Goal: Download file/media

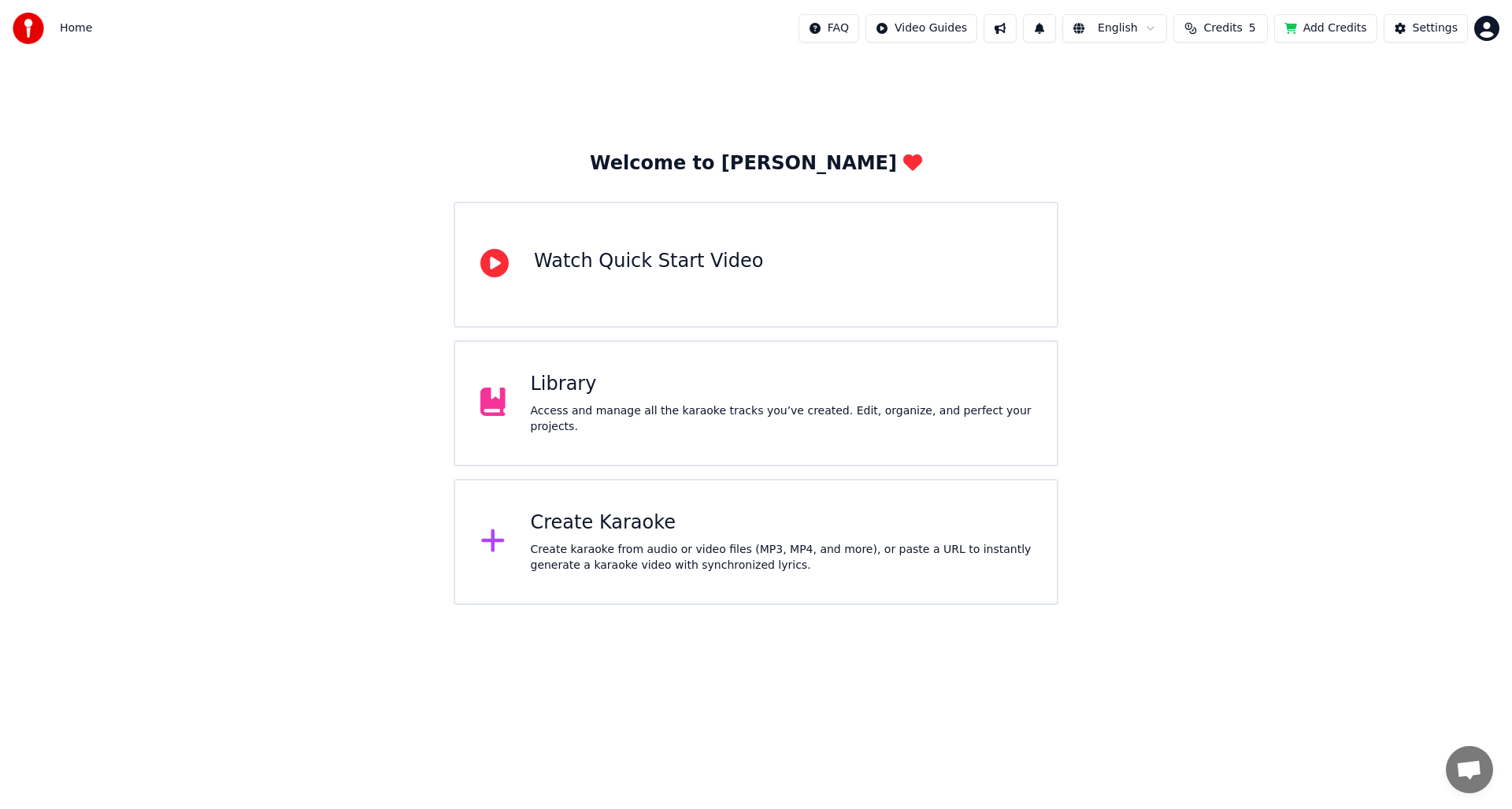
click at [30, 35] on img at bounding box center [28, 28] width 31 height 31
click at [768, 390] on div "Library" at bounding box center [781, 384] width 502 height 25
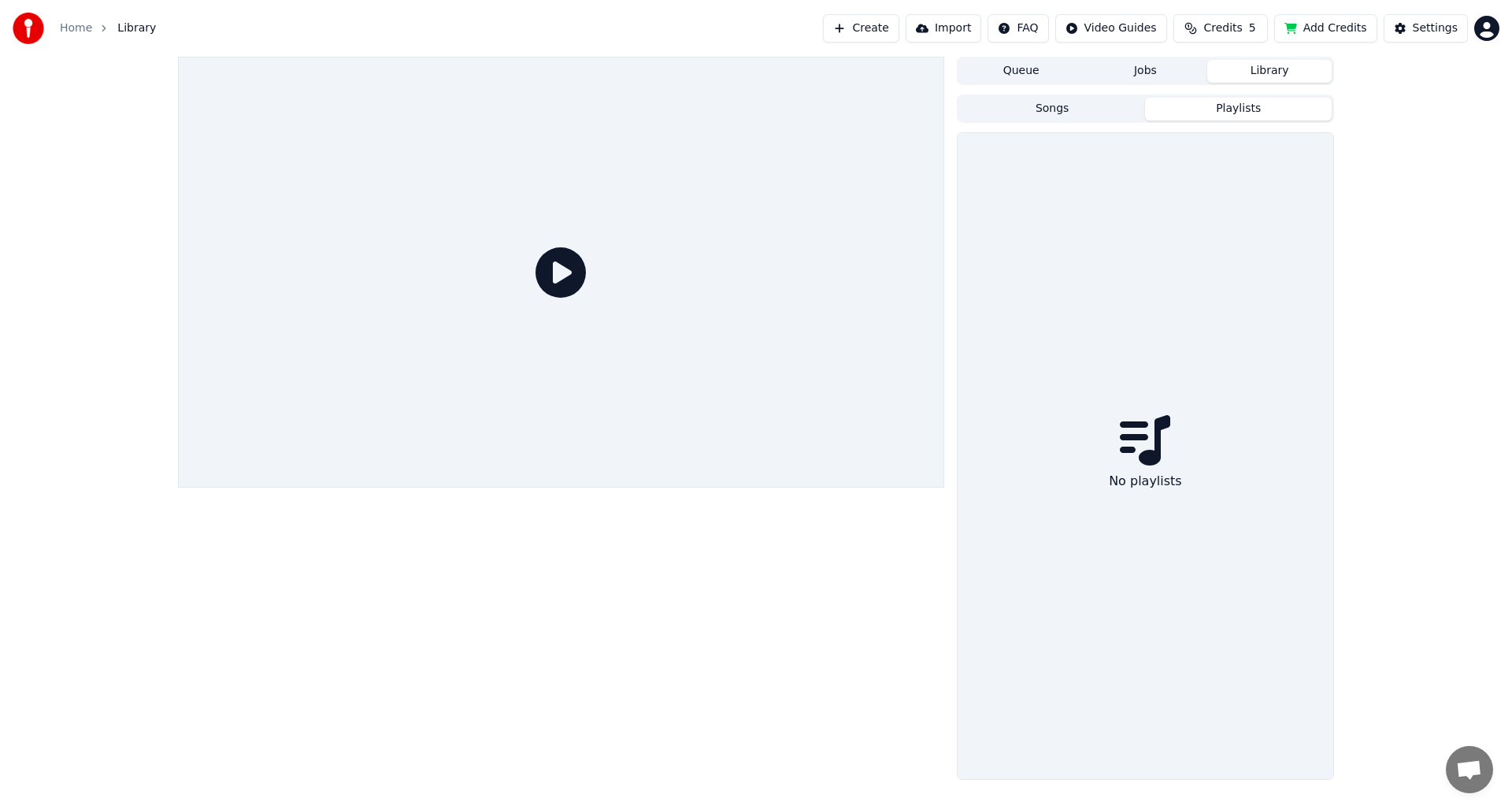
click at [1230, 108] on button "Playlists" at bounding box center [1239, 110] width 187 height 23
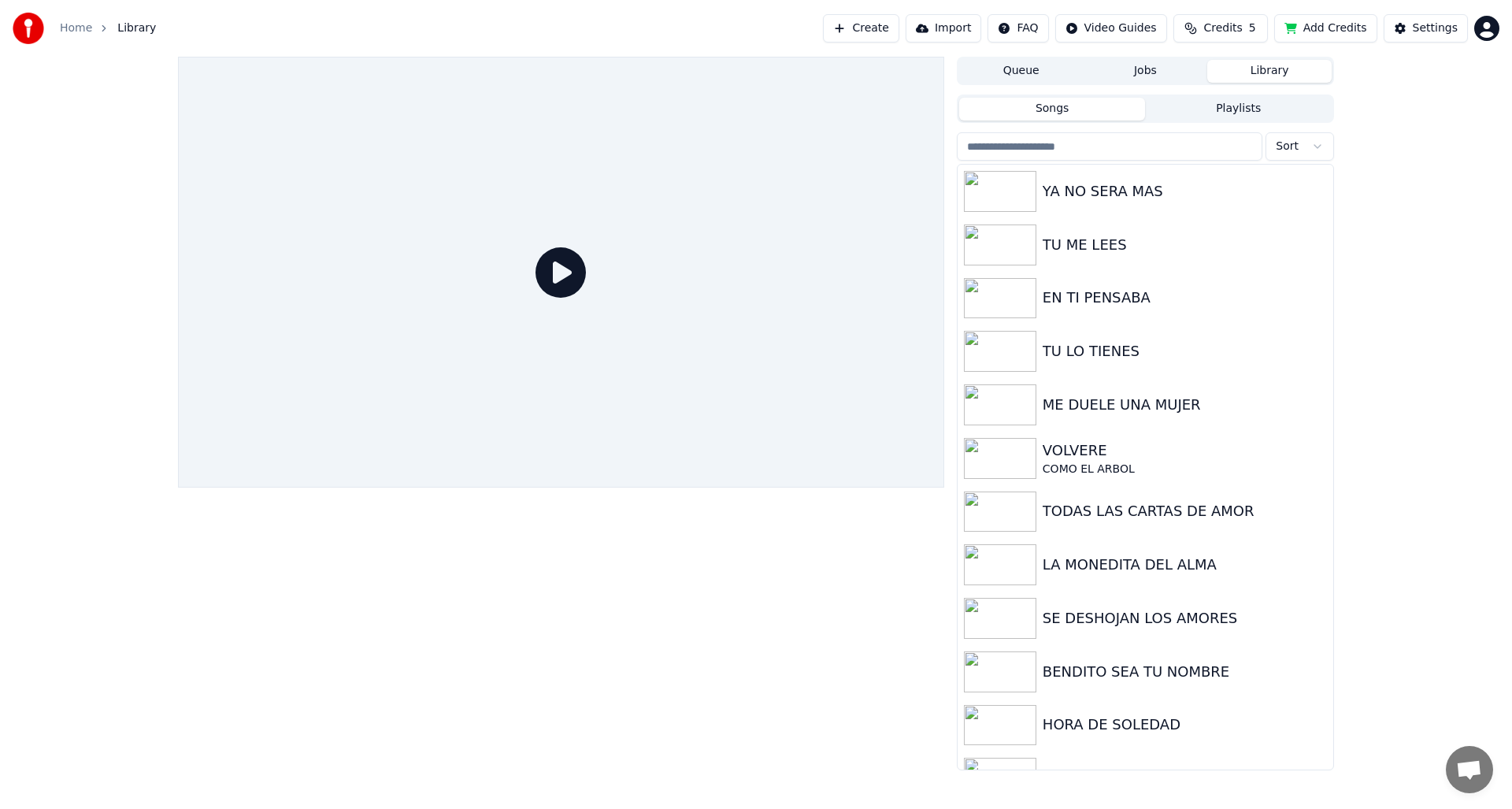
click at [1076, 111] on button "Songs" at bounding box center [1053, 110] width 187 height 23
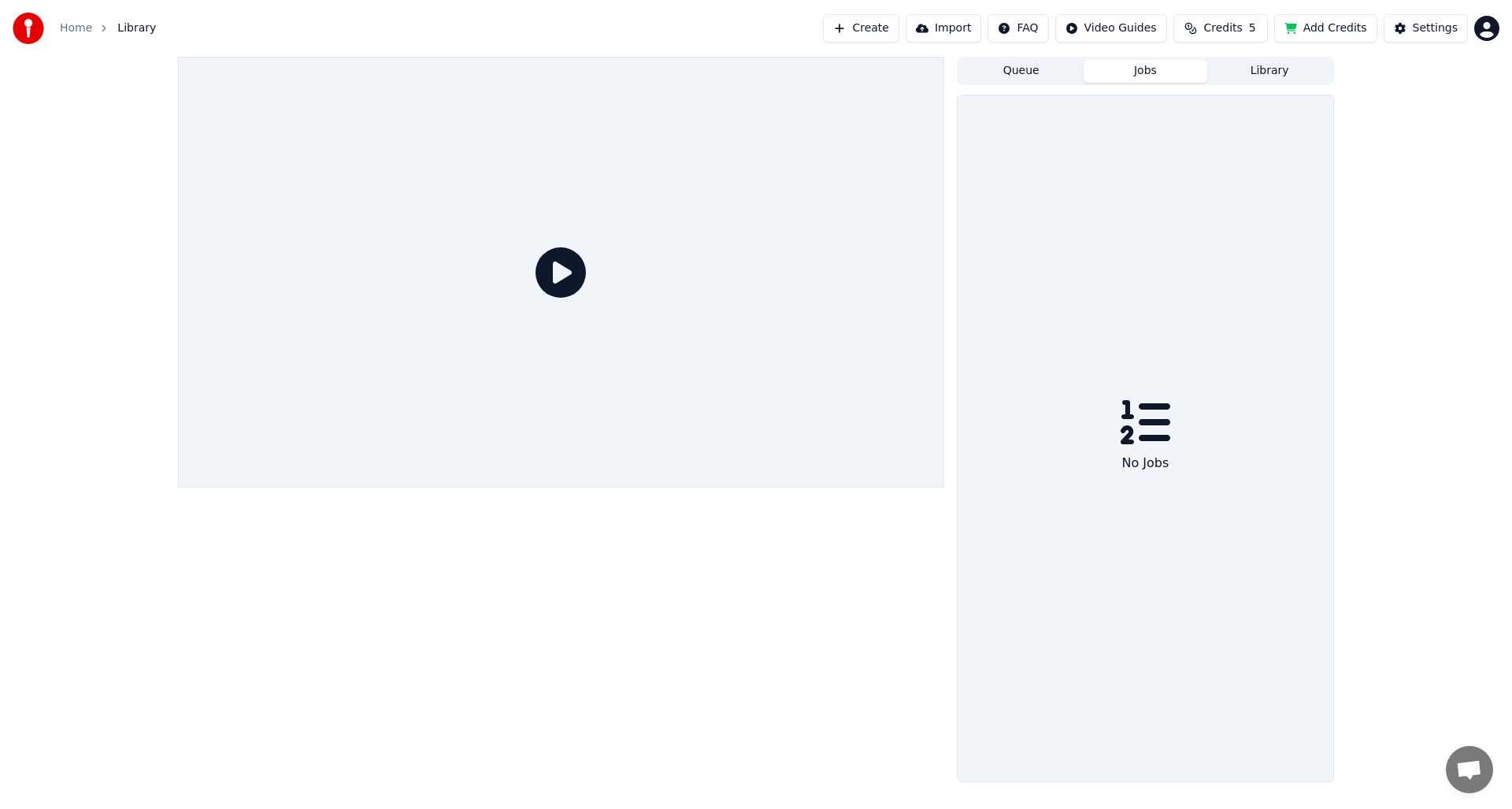
click at [1142, 74] on button "Jobs" at bounding box center [1146, 71] width 125 height 23
click at [1271, 69] on button "Library" at bounding box center [1269, 71] width 125 height 23
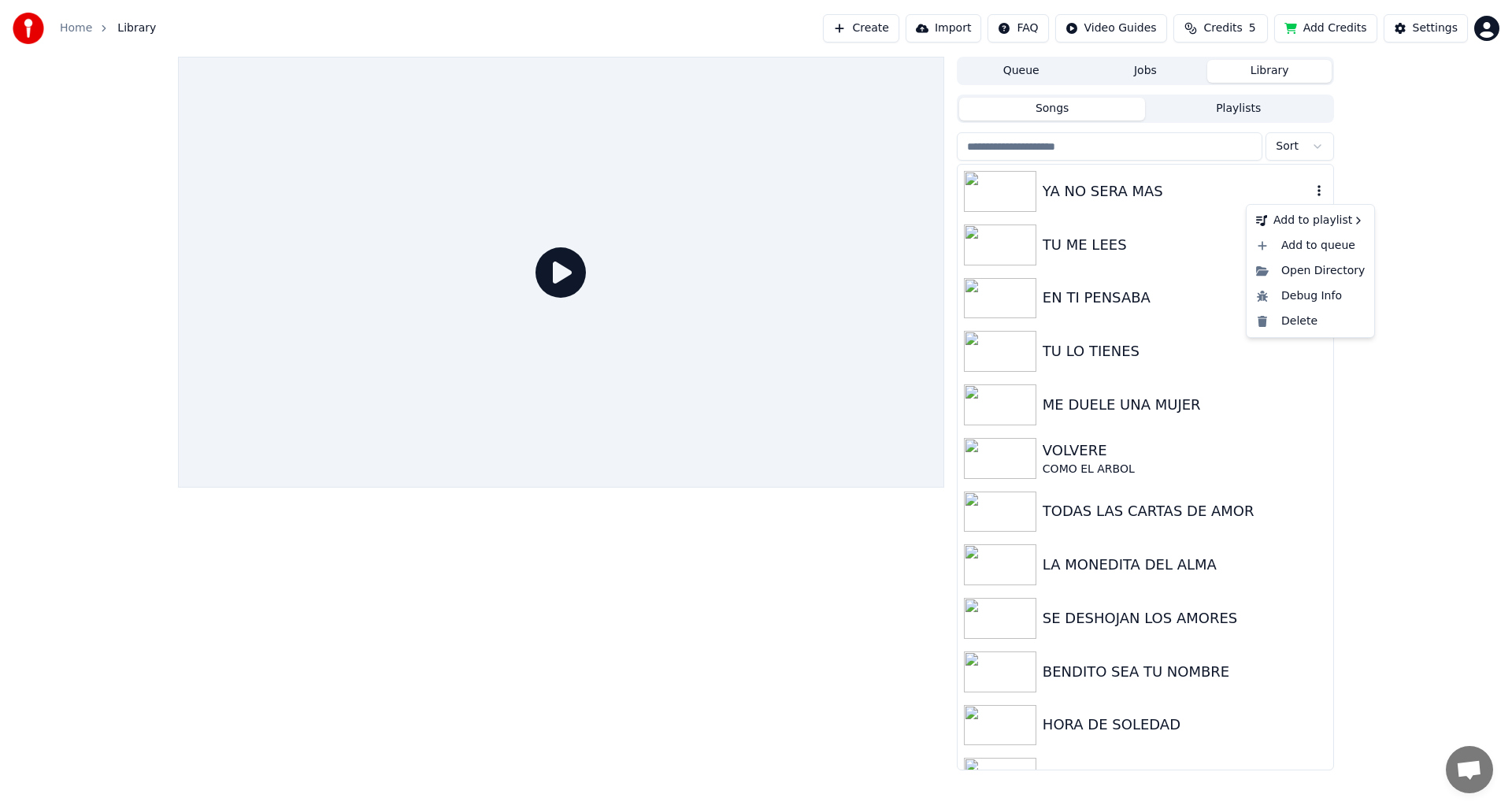
click at [1312, 190] on icon "button" at bounding box center [1320, 190] width 16 height 12
click at [1312, 189] on icon "button" at bounding box center [1320, 190] width 16 height 12
click at [1318, 189] on icon "button" at bounding box center [1319, 191] width 3 height 11
click at [1318, 187] on icon "button" at bounding box center [1319, 191] width 3 height 11
click at [1108, 185] on div "YA NO SERA MAS" at bounding box center [1178, 191] width 269 height 22
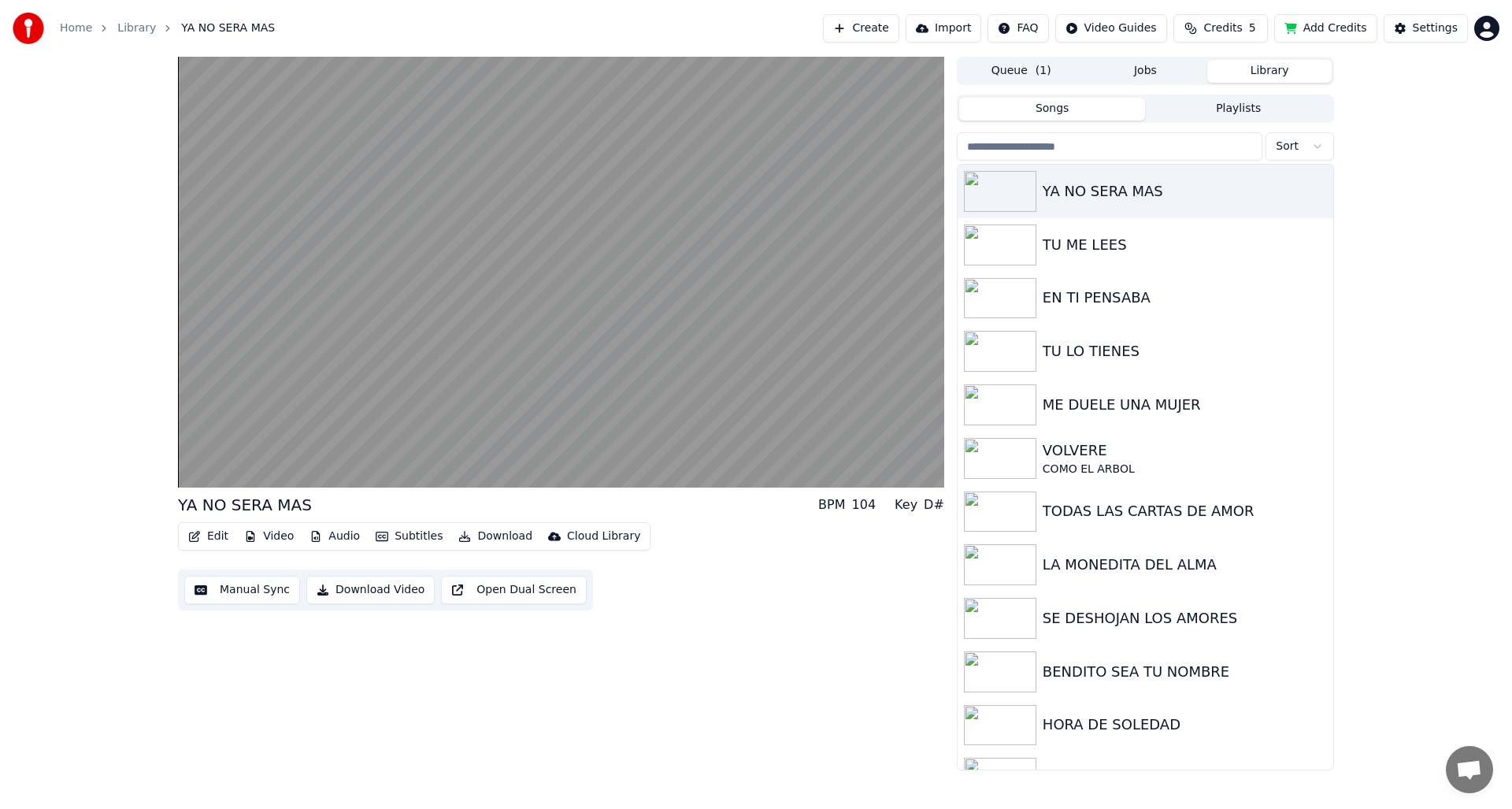
click at [1239, 67] on button "Library" at bounding box center [1269, 71] width 125 height 23
click at [1441, 75] on div "YA NO SERA MAS BPM 104 Key D# Edit Video Audio Subtitles Download Cloud Library…" at bounding box center [756, 414] width 1512 height 714
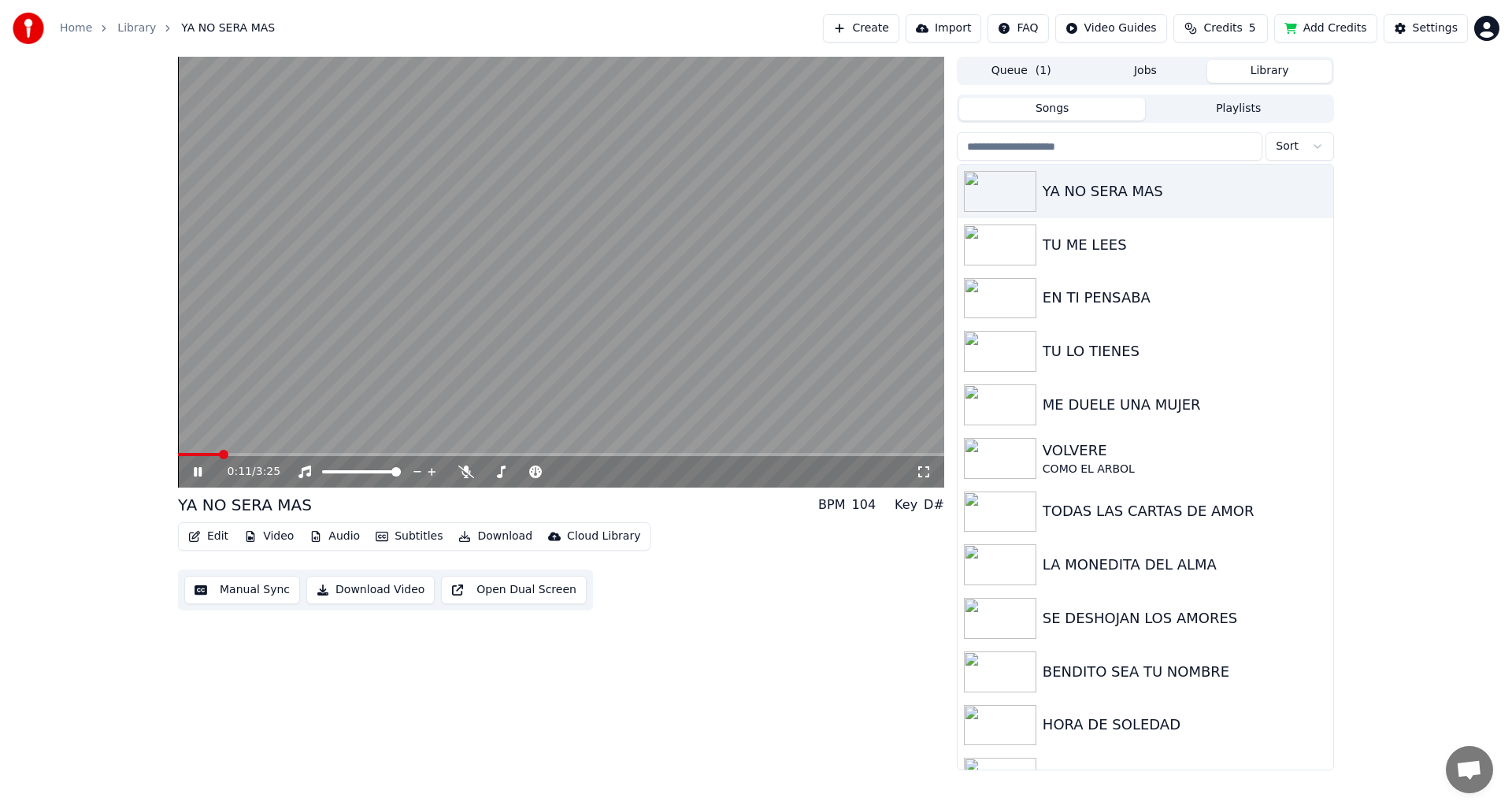
click at [57, 191] on div "0:11 / 3:25 YA NO SERA MAS BPM 104 Key D# Edit Video Audio Subtitles Download C…" at bounding box center [756, 414] width 1512 height 714
click at [146, 17] on div "Home Library YA NO SERA MAS" at bounding box center [143, 28] width 262 height 31
click at [137, 26] on link "Library" at bounding box center [136, 28] width 39 height 16
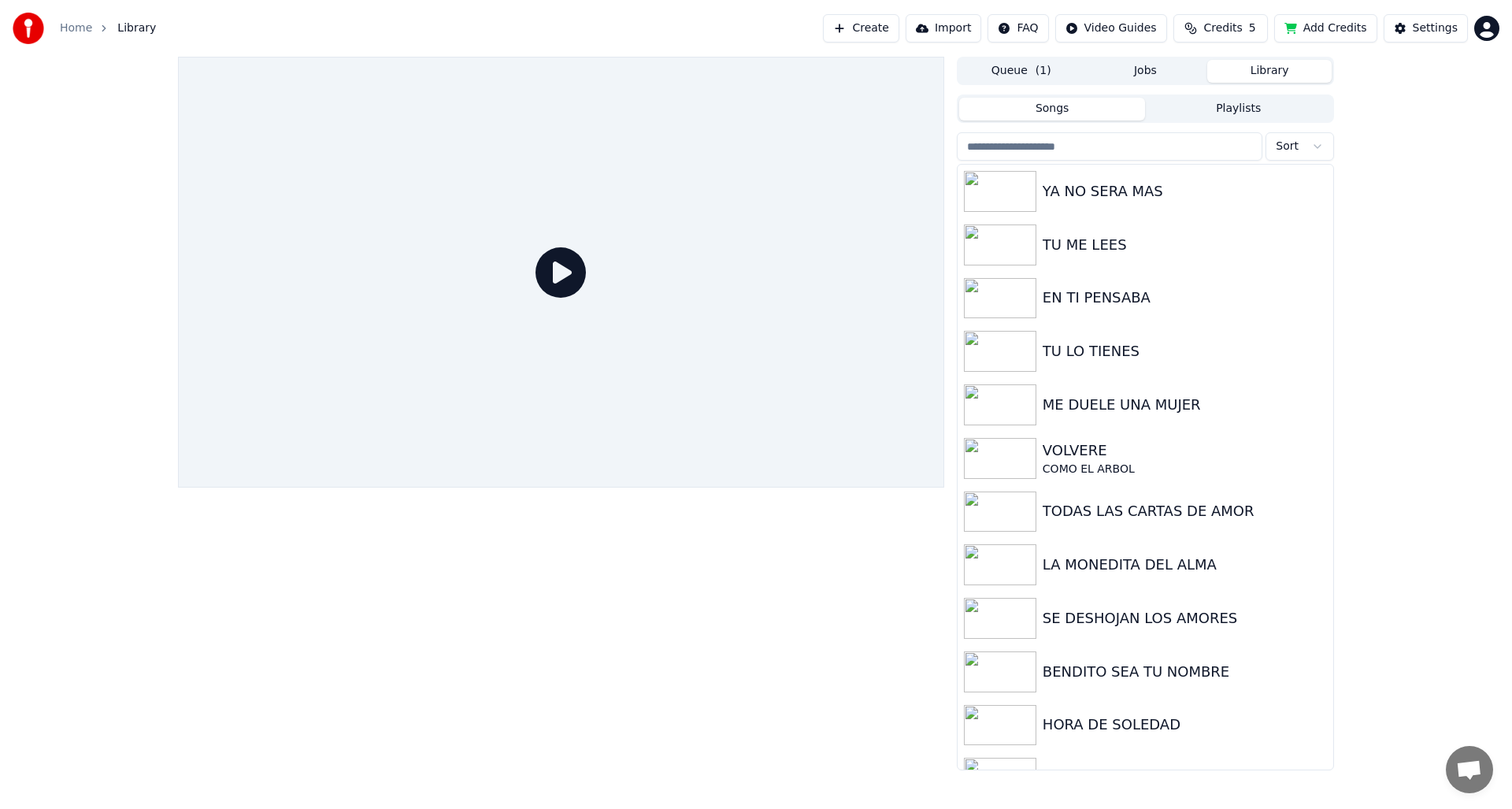
click at [140, 28] on span "Library" at bounding box center [136, 28] width 39 height 16
click at [1079, 183] on div "YA NO SERA MAS" at bounding box center [1178, 191] width 269 height 22
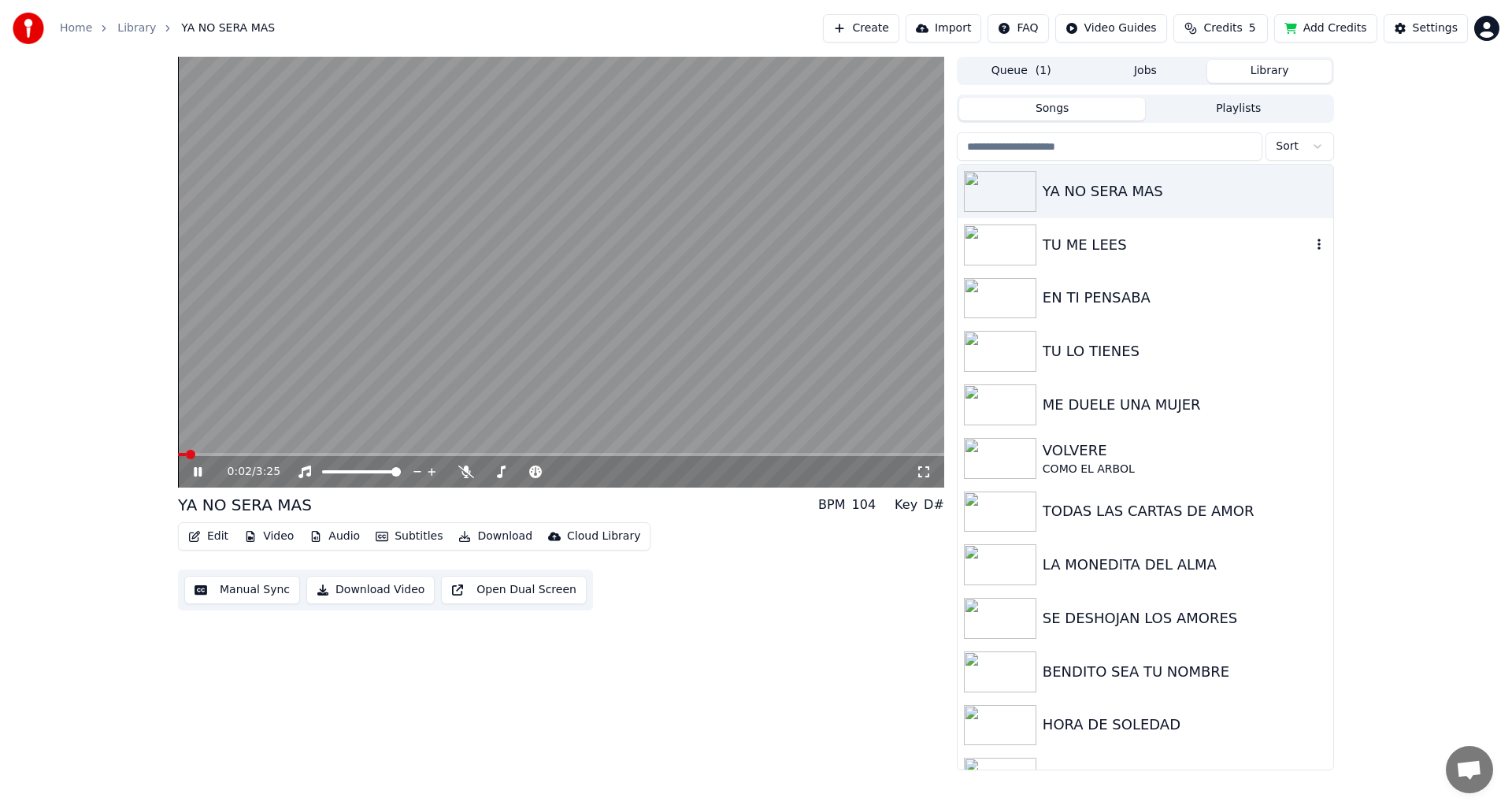
click at [1091, 239] on div "TU ME LEES" at bounding box center [1178, 245] width 269 height 22
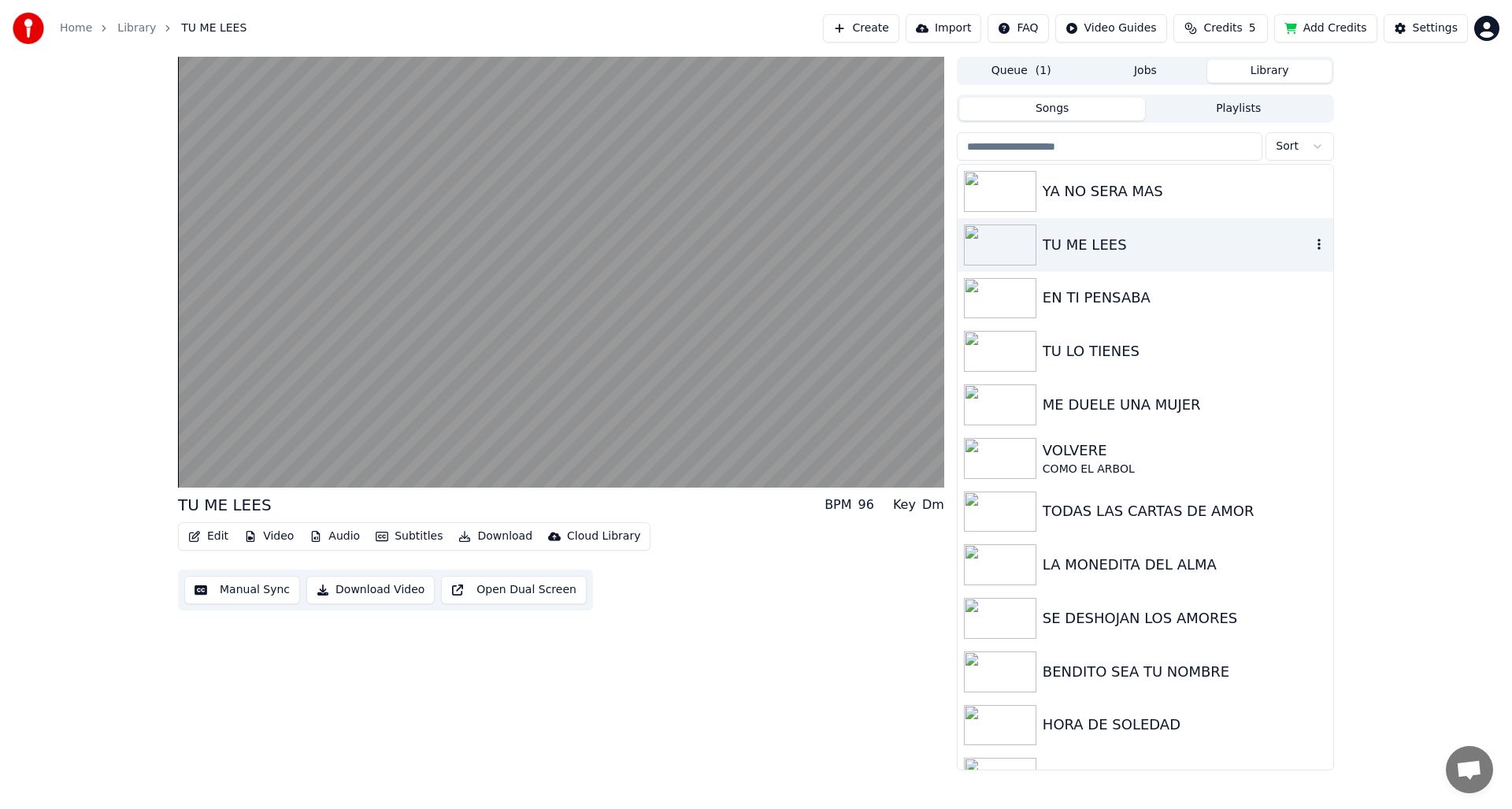
click at [1312, 246] on icon "button" at bounding box center [1320, 244] width 16 height 12
click at [1489, 196] on div "TU ME LEES BPM 96 Key Dm Edit Video Audio Subtitles Download Cloud Library Manu…" at bounding box center [756, 414] width 1512 height 714
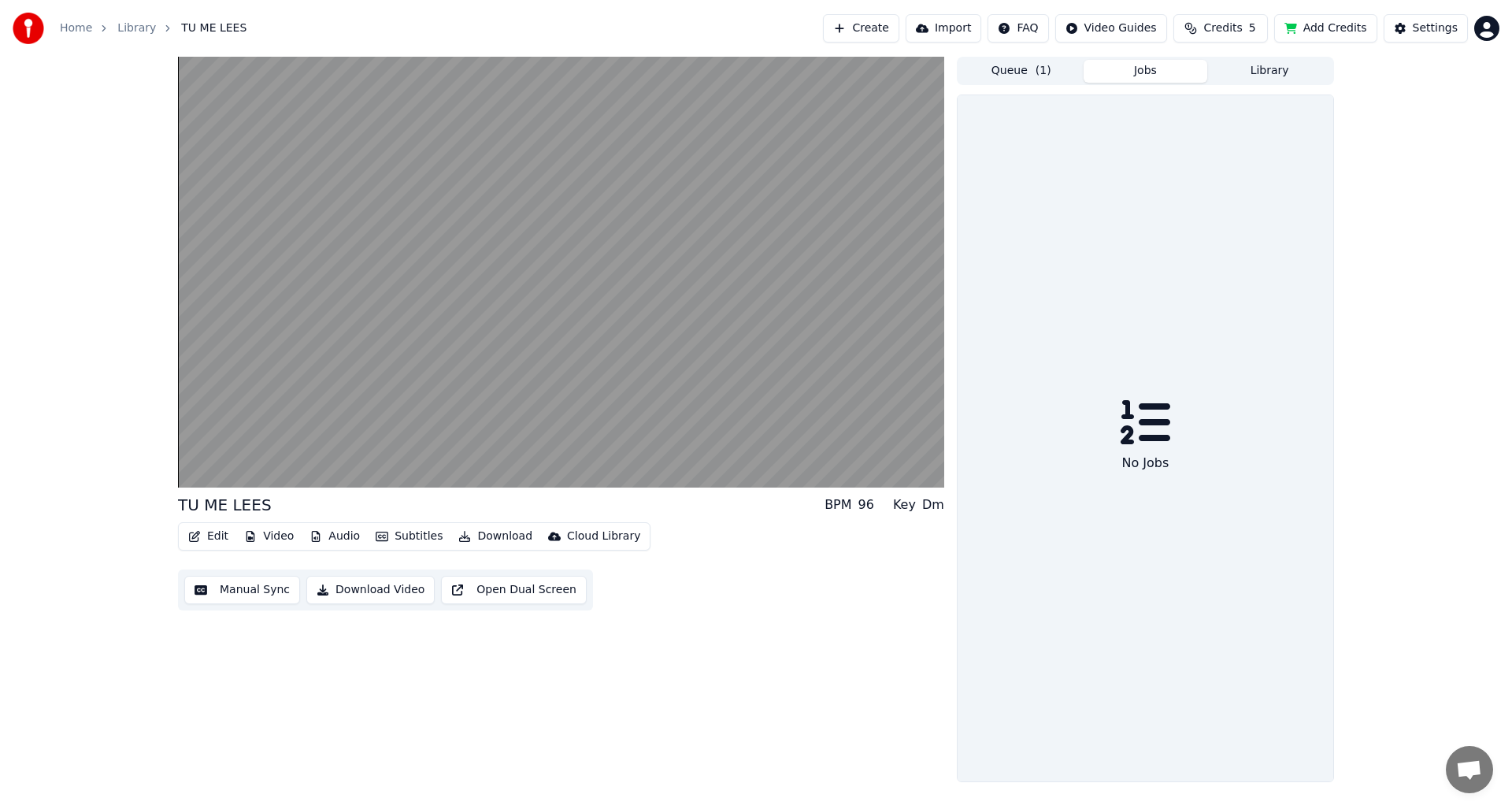
click at [1141, 70] on button "Jobs" at bounding box center [1146, 71] width 125 height 23
click at [1038, 71] on span "( 1 )" at bounding box center [1043, 71] width 16 height 16
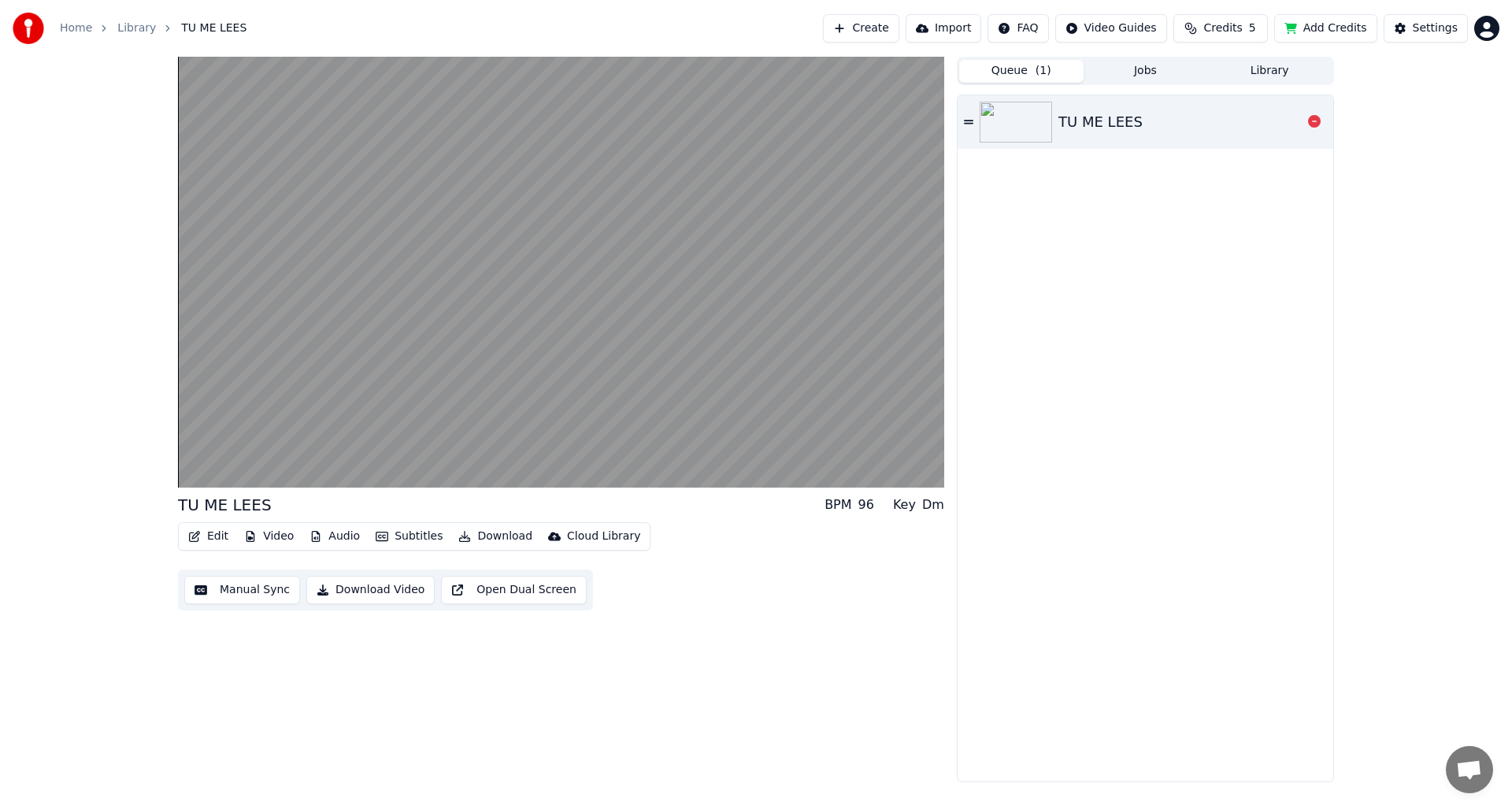
click at [1104, 131] on div "TU ME LEES" at bounding box center [1100, 122] width 84 height 22
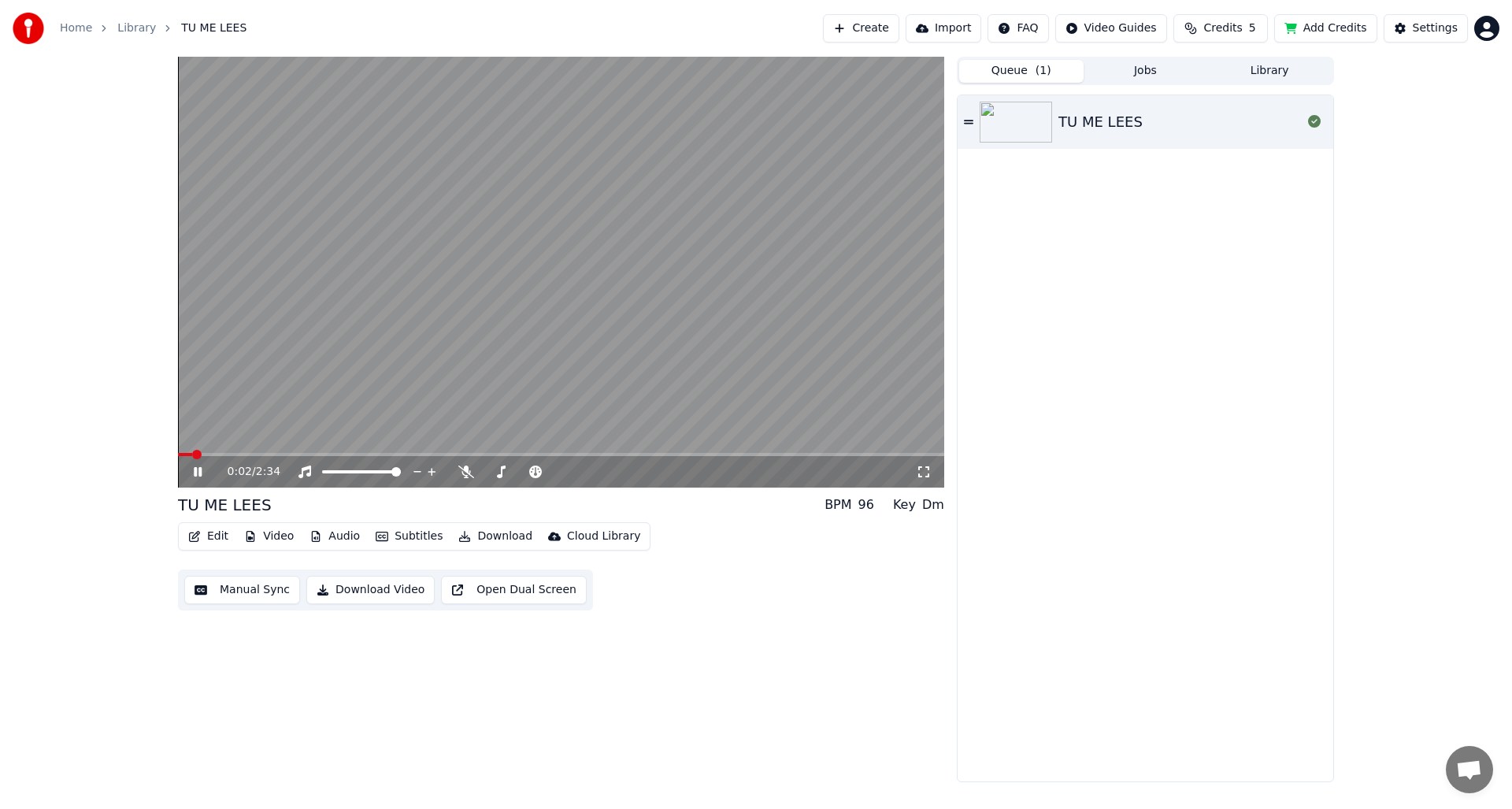
click at [1119, 354] on div "TU ME LEES" at bounding box center [1145, 438] width 375 height 686
click at [969, 120] on icon at bounding box center [969, 122] width 10 height 4
click at [970, 121] on icon at bounding box center [969, 122] width 10 height 11
click at [1257, 117] on div "TU ME LEES" at bounding box center [1179, 122] width 243 height 22
drag, startPoint x: 1161, startPoint y: 147, endPoint x: 1155, endPoint y: 158, distance: 12.5
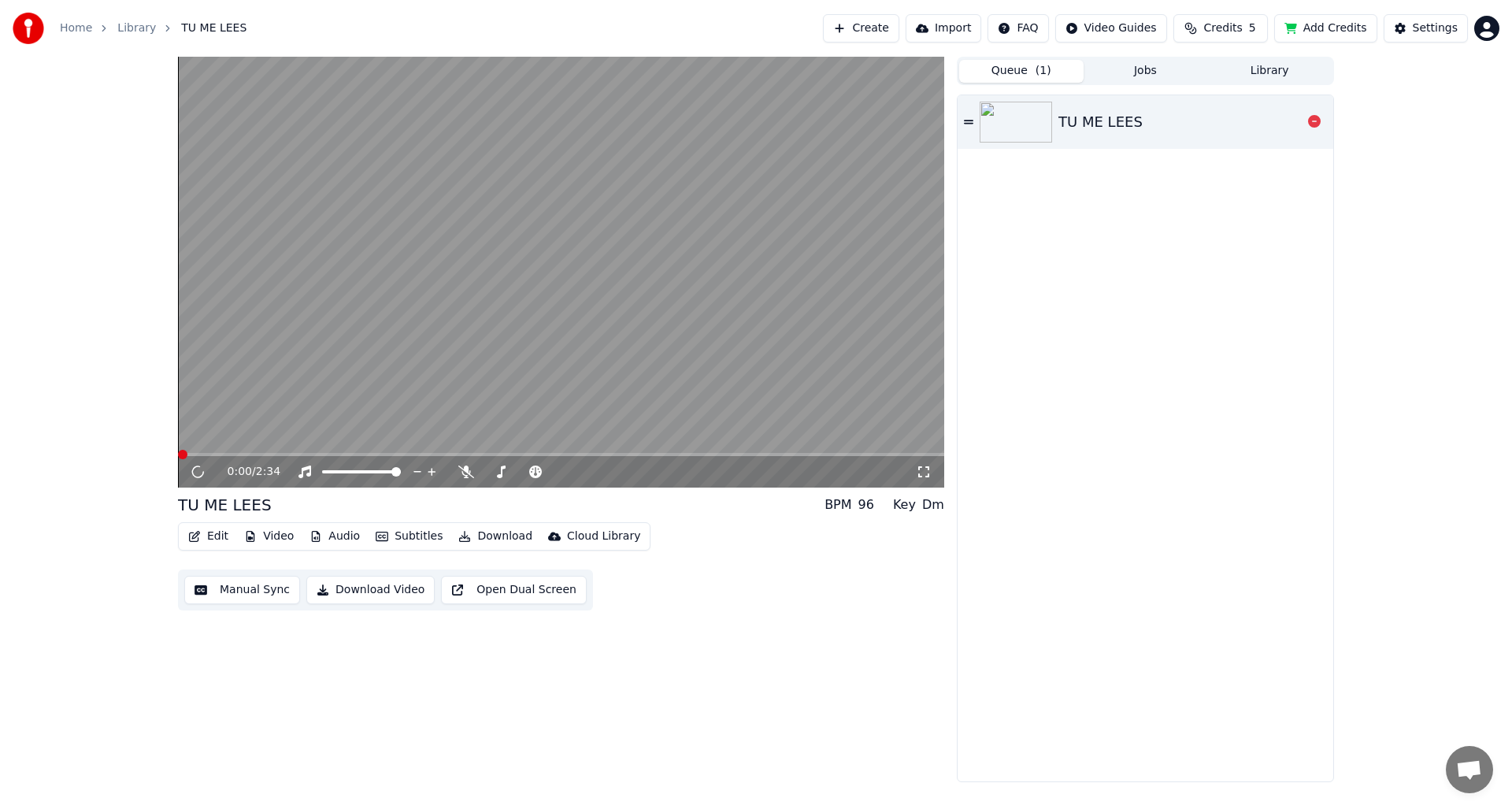
click at [1161, 148] on div "TU ME LEES" at bounding box center [1145, 122] width 375 height 53
drag, startPoint x: 1108, startPoint y: 279, endPoint x: 1107, endPoint y: 292, distance: 13.0
click at [1108, 283] on div "TU ME LEES" at bounding box center [1145, 438] width 375 height 686
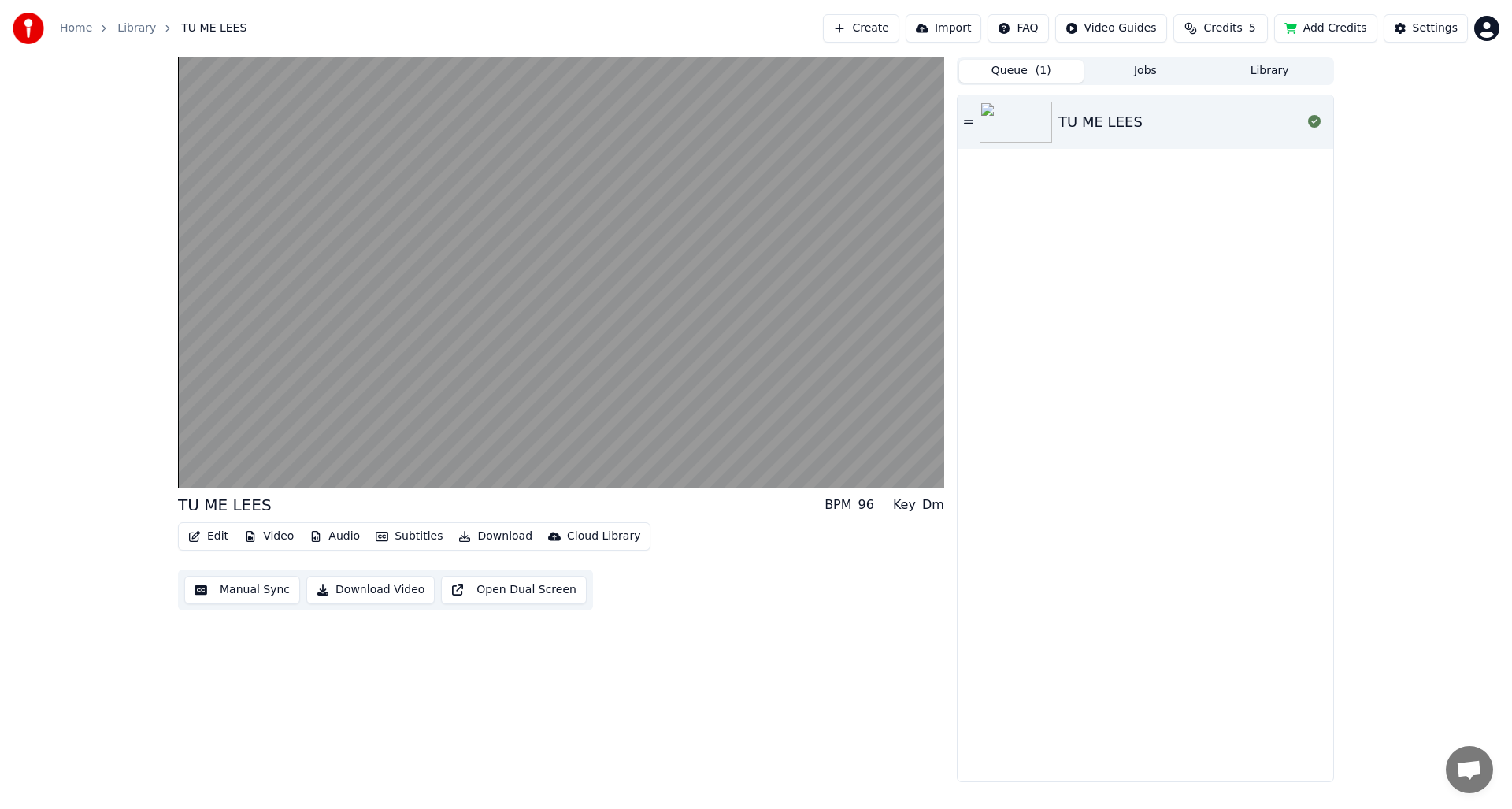
click at [1111, 284] on div "TU ME LEES" at bounding box center [1145, 438] width 375 height 686
click at [1389, 242] on div "TU ME LEES BPM 96 Key Dm Edit Video Audio Subtitles Download Cloud Library Manu…" at bounding box center [756, 419] width 1512 height 725
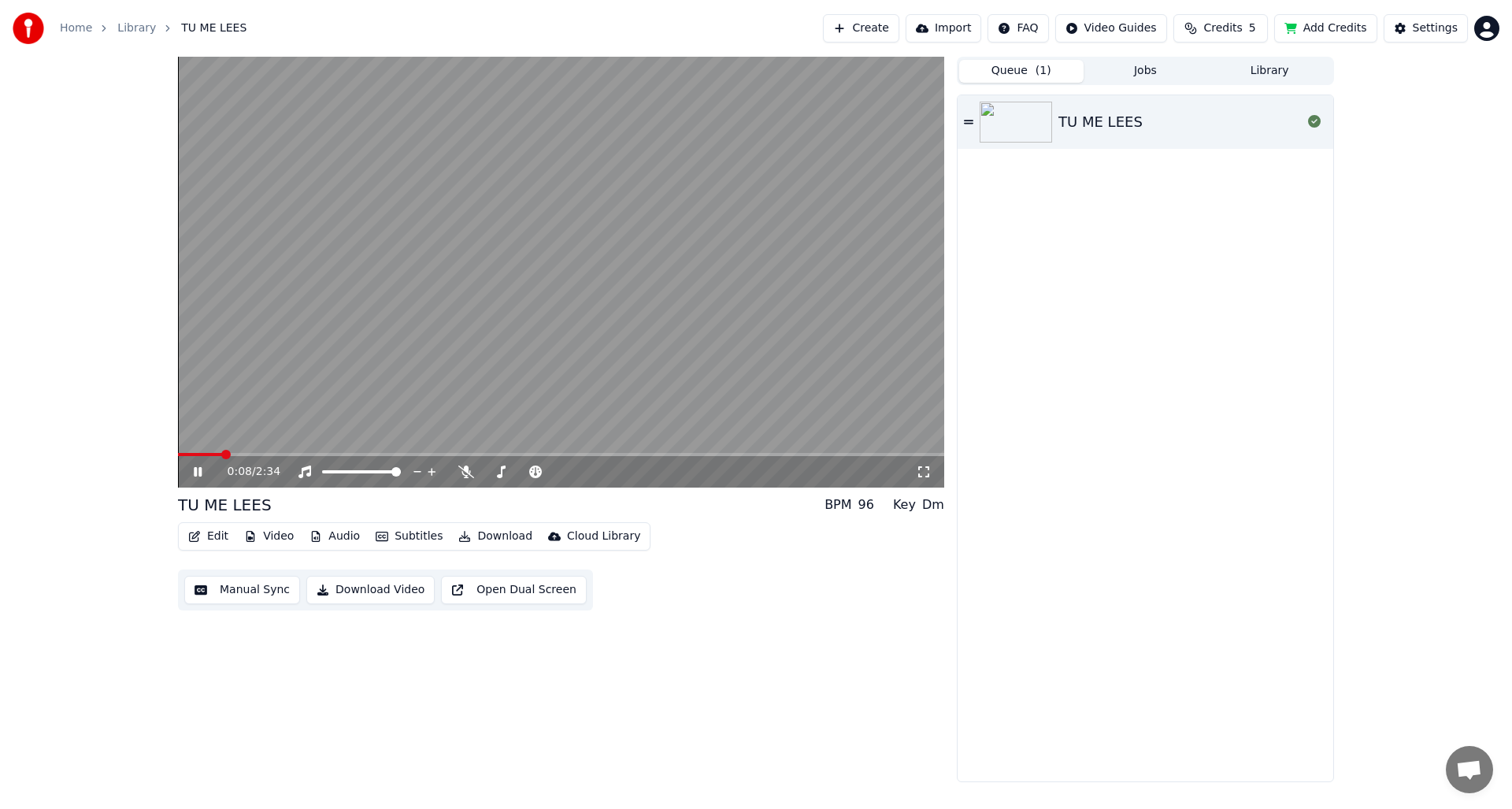
click at [1151, 371] on div "TU ME LEES" at bounding box center [1145, 438] width 375 height 686
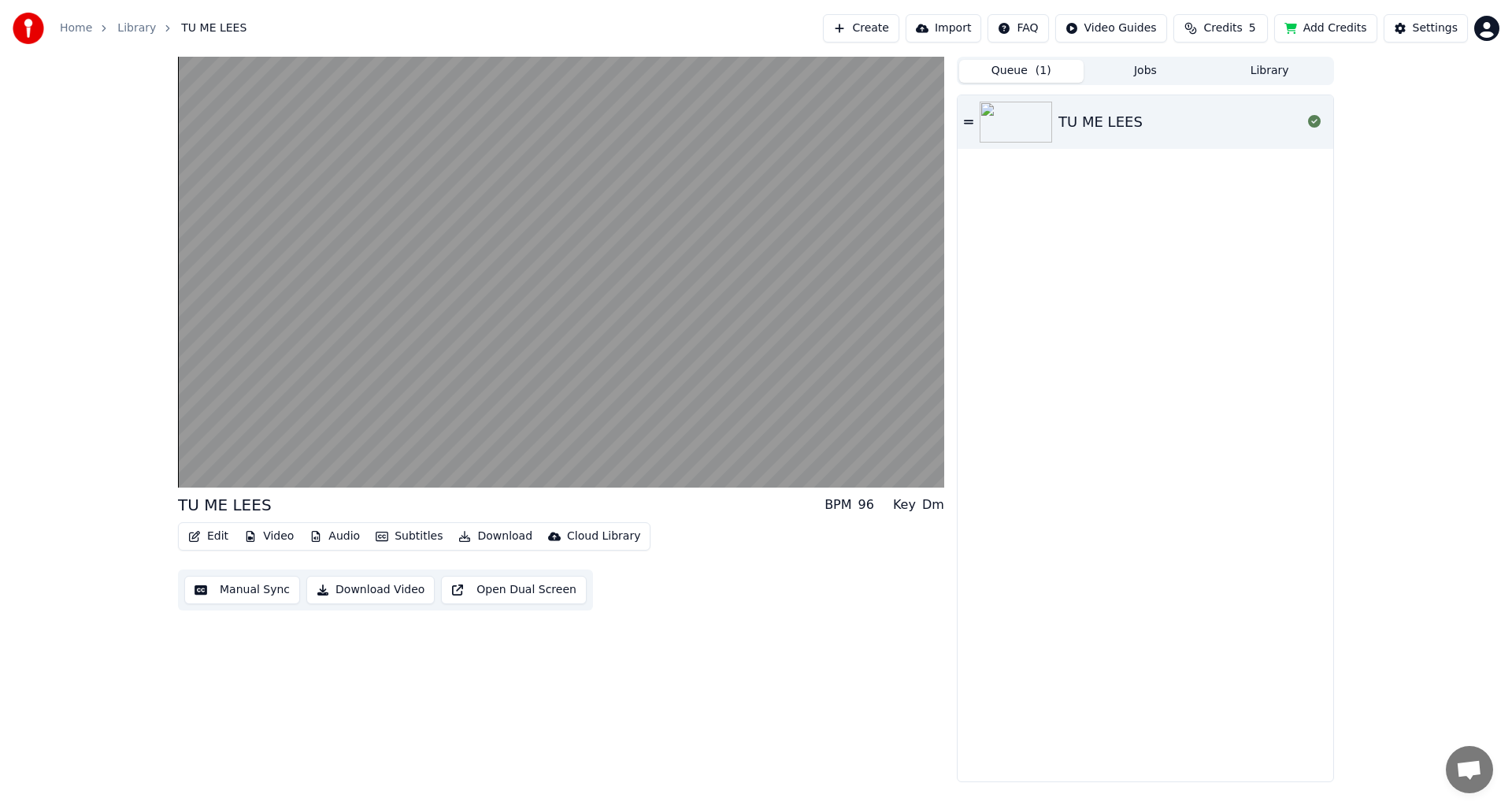
click at [1491, 771] on span "Open chat" at bounding box center [1470, 770] width 48 height 48
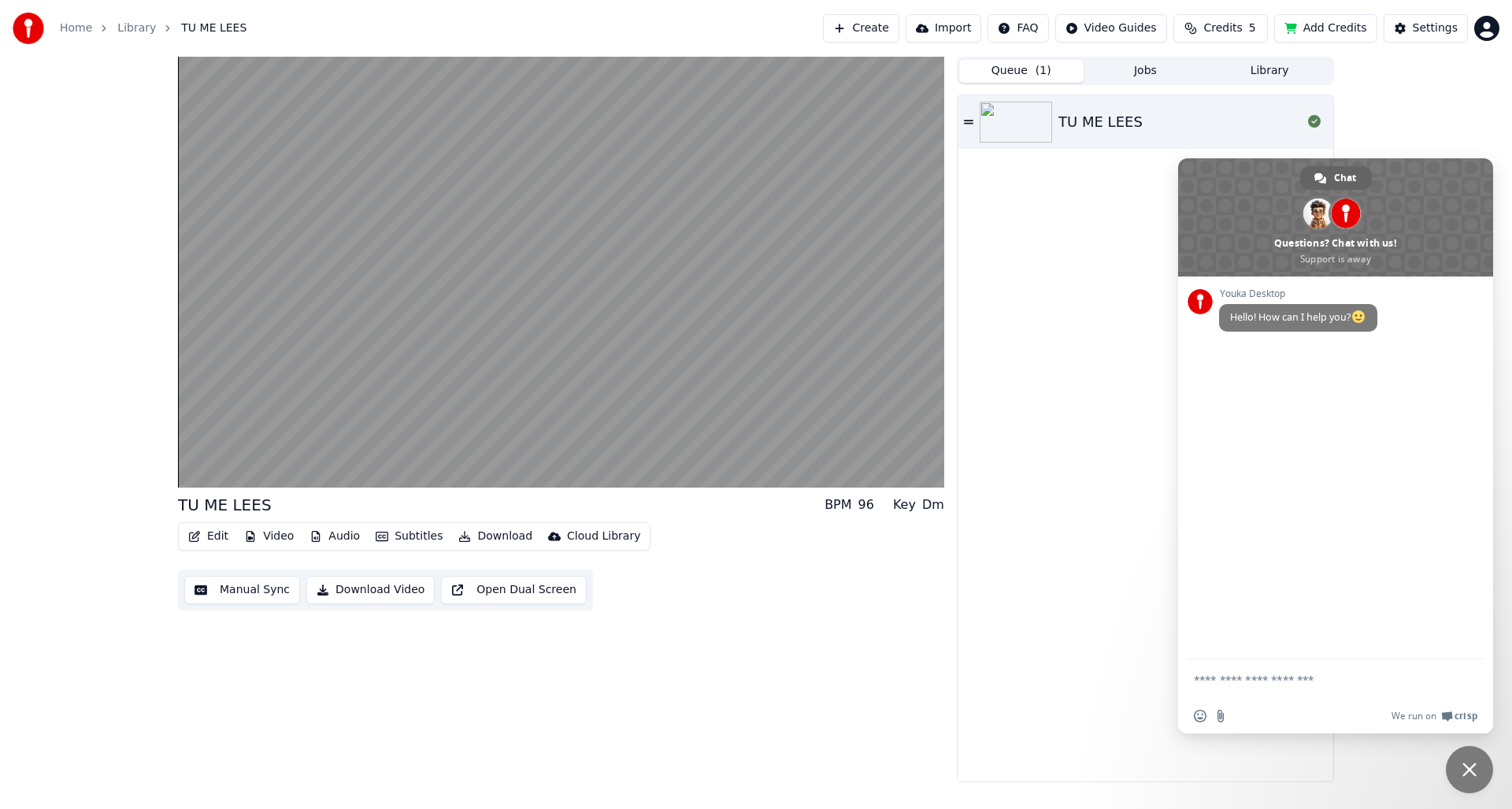
click at [1157, 614] on div "TU ME LEES" at bounding box center [1145, 438] width 375 height 686
click at [986, 682] on div "TU ME LEES" at bounding box center [1145, 438] width 375 height 686
click at [408, 684] on div "TU ME LEES BPM 96 Key Dm Edit Video Audio Subtitles Download Cloud Library Manu…" at bounding box center [561, 419] width 766 height 725
click at [958, 599] on div "TU ME LEES" at bounding box center [1145, 438] width 375 height 686
drag, startPoint x: 1057, startPoint y: 232, endPoint x: 1121, endPoint y: 167, distance: 91.2
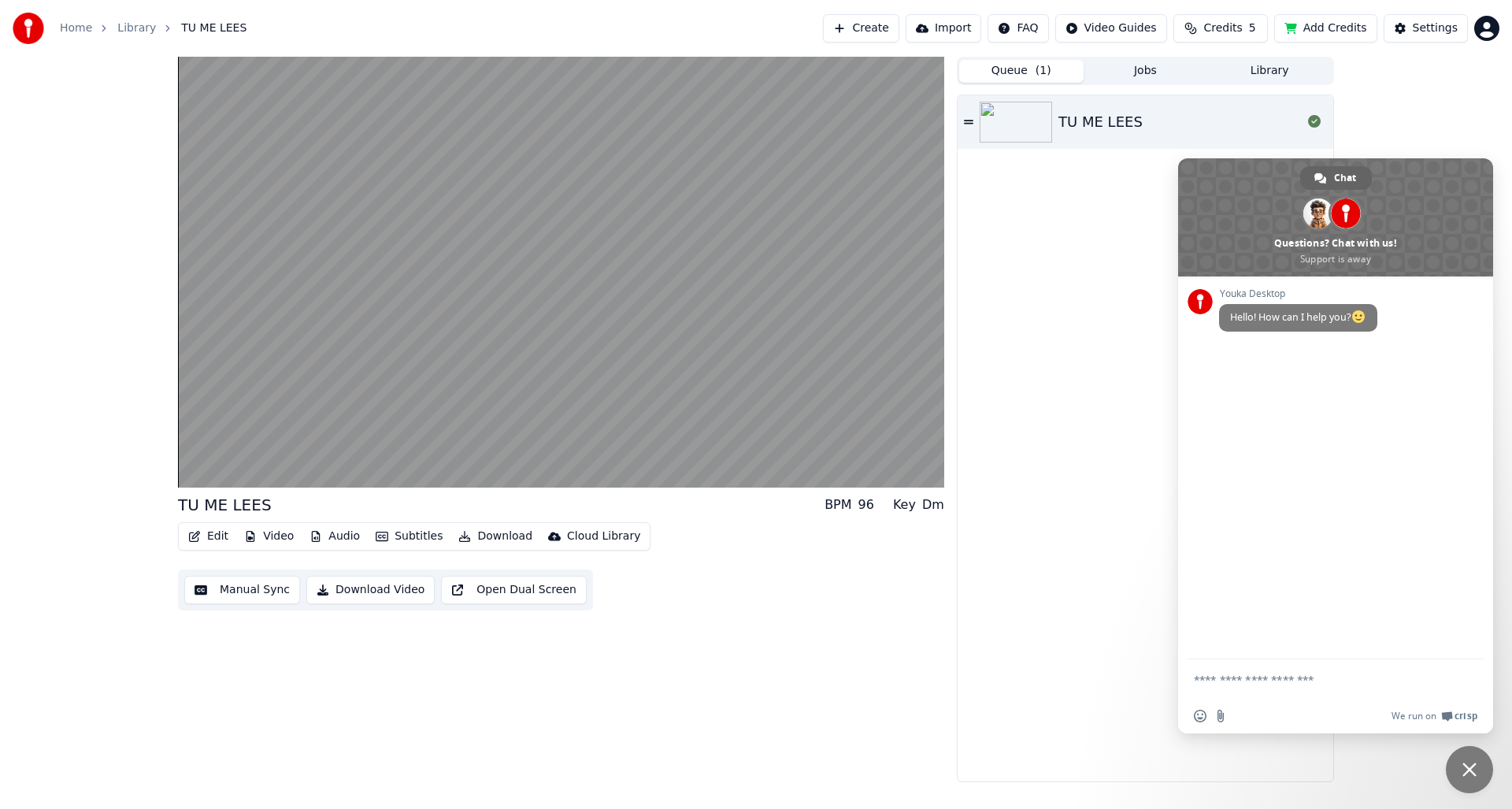
click at [1057, 231] on div "TU ME LEES" at bounding box center [1145, 438] width 375 height 686
click at [92, 28] on div "Home" at bounding box center [85, 28] width 50 height 16
click at [81, 30] on link "Home" at bounding box center [76, 28] width 32 height 16
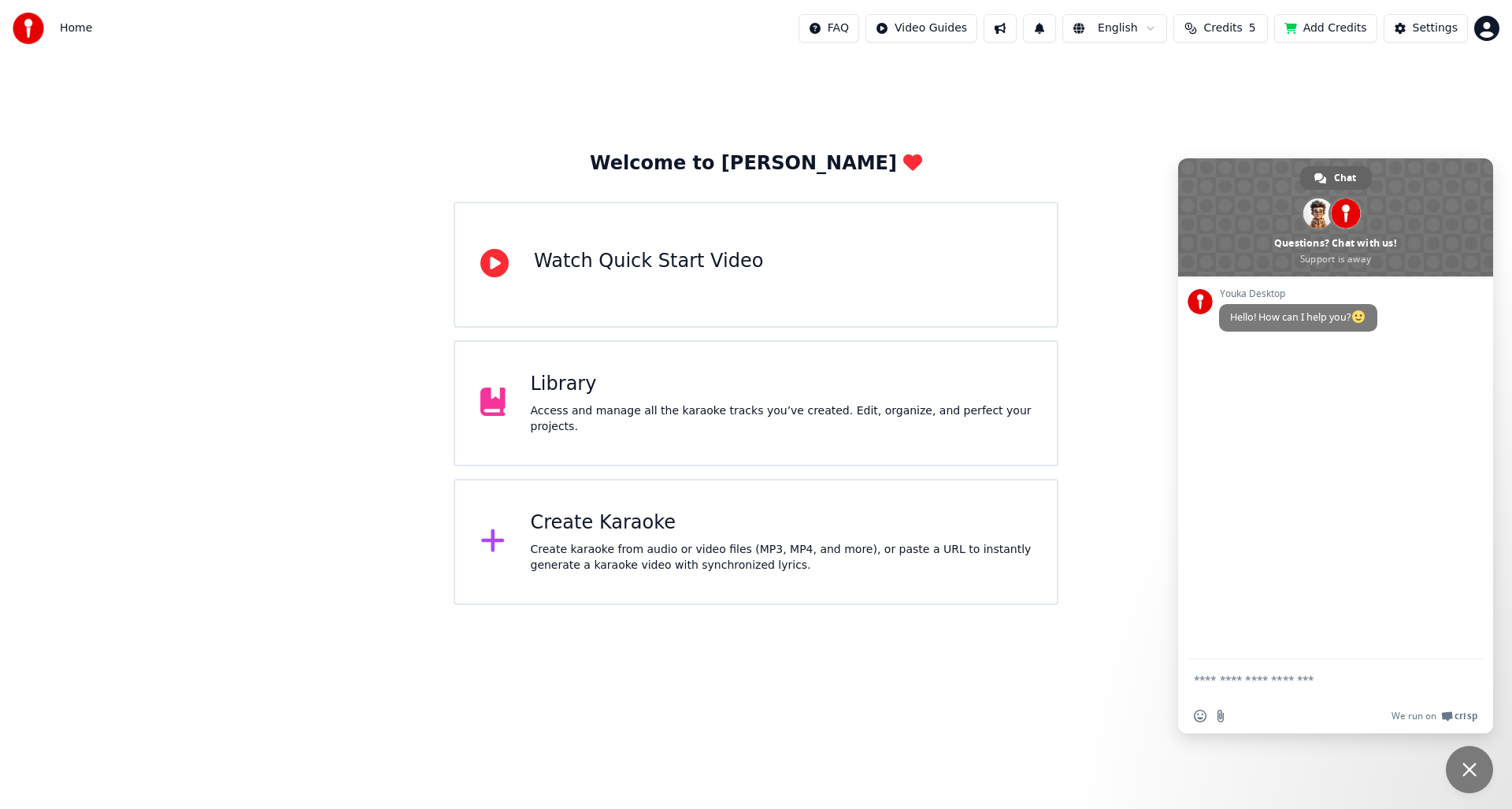
click at [666, 421] on div "Access and manage all the karaoke tracks you’ve created. Edit, organize, and pe…" at bounding box center [781, 418] width 502 height 31
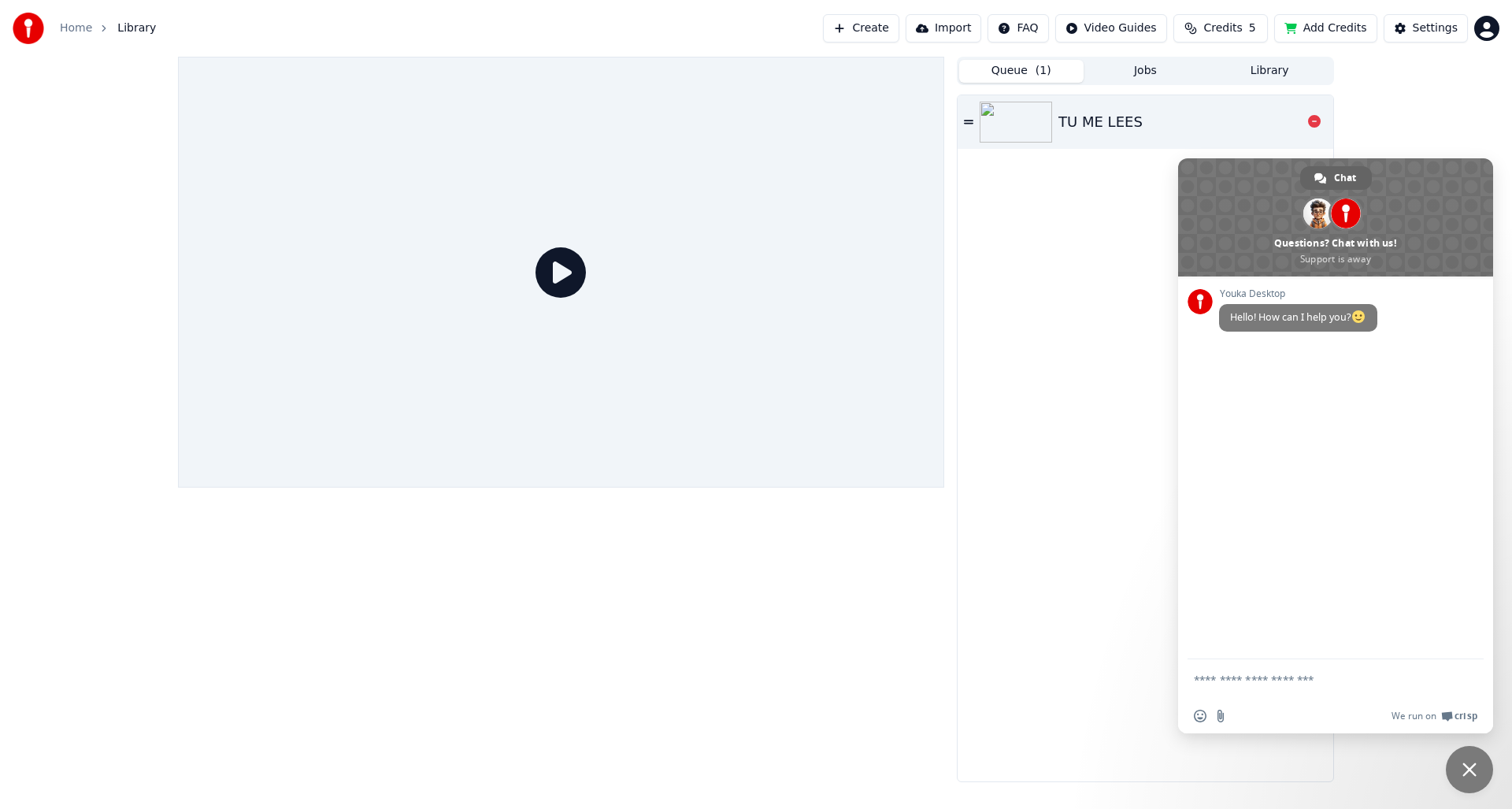
click at [1052, 129] on img at bounding box center [1016, 122] width 72 height 41
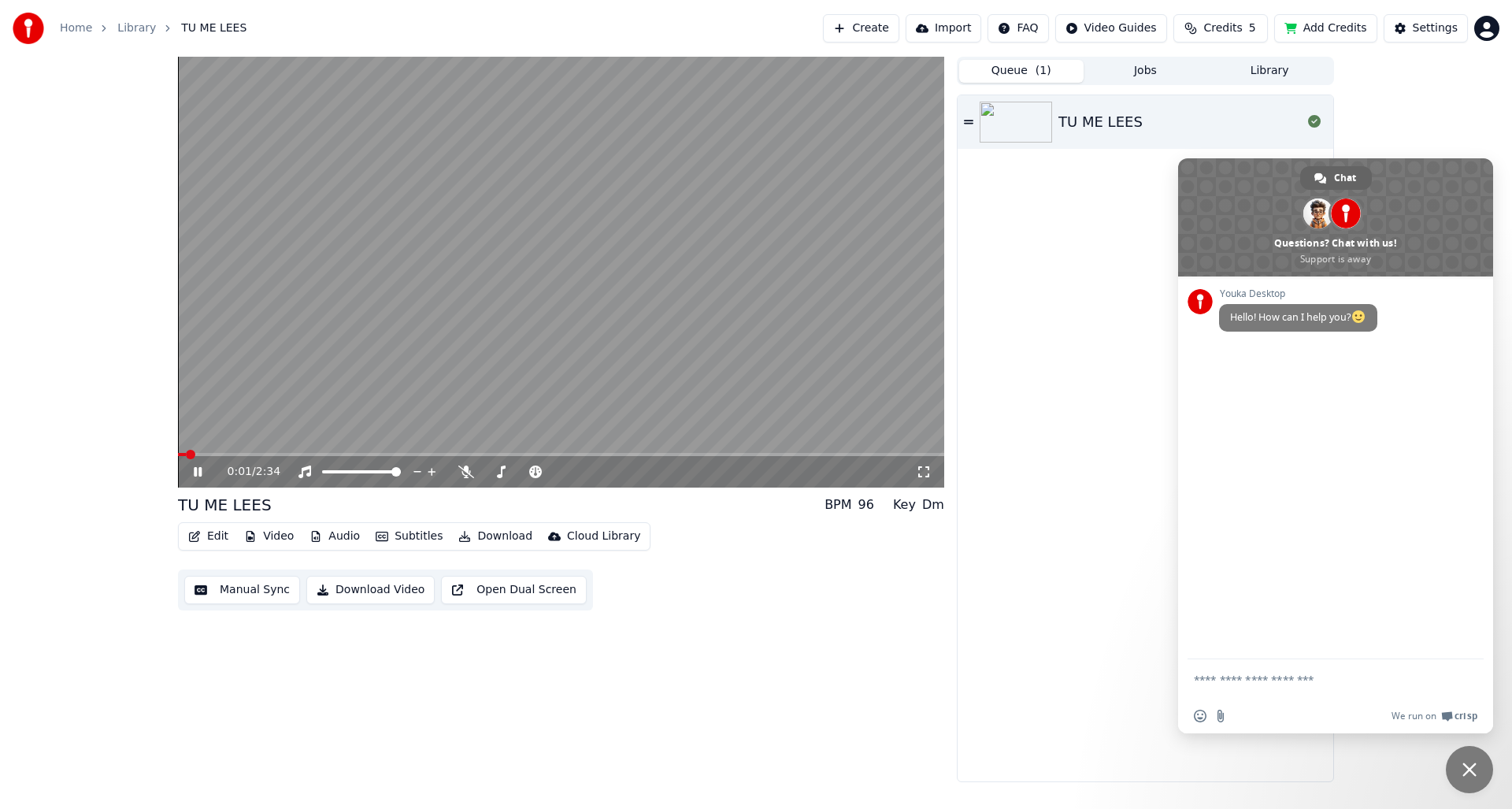
click at [473, 536] on button "Download" at bounding box center [495, 536] width 87 height 22
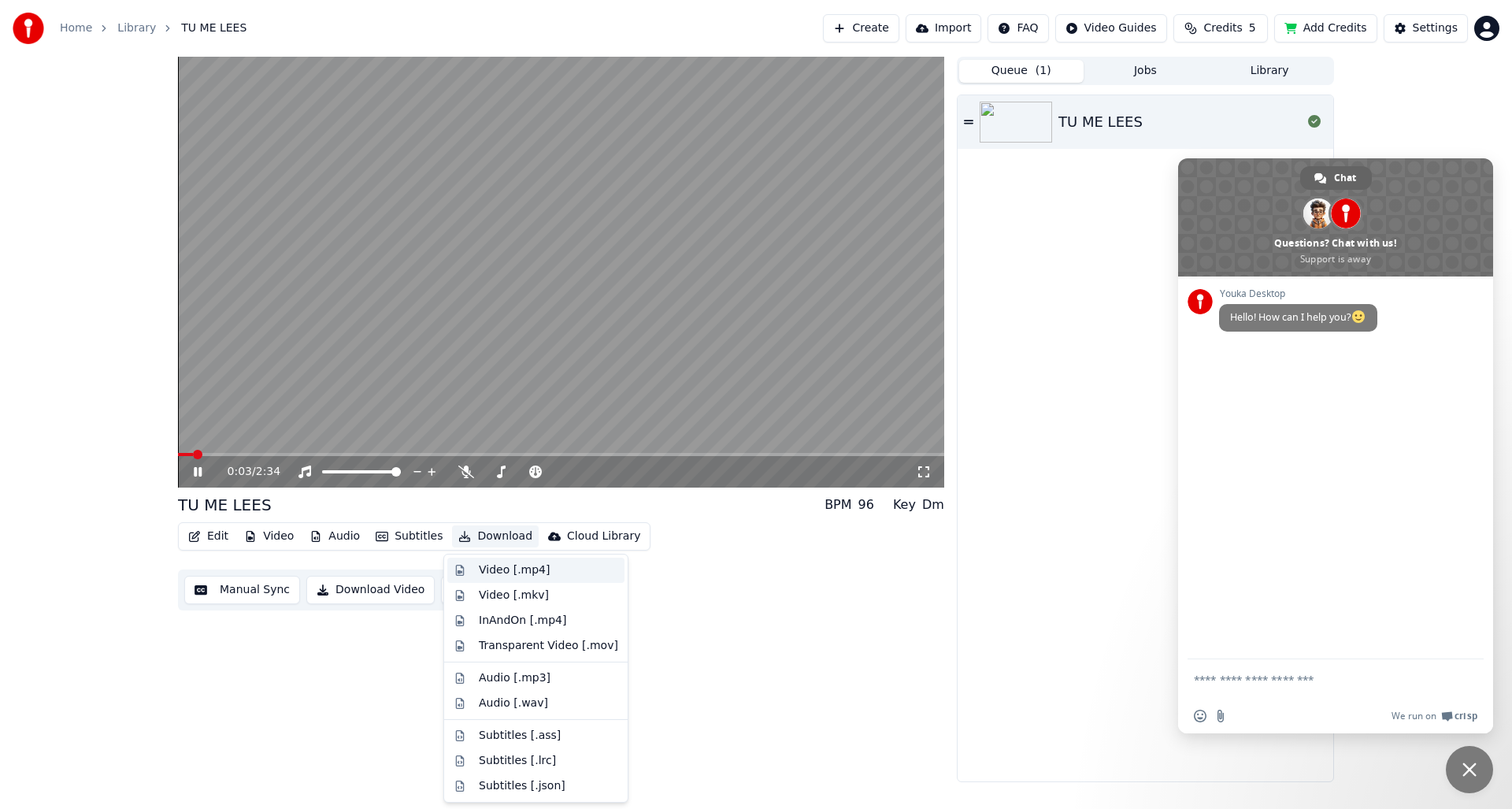
click at [518, 575] on div "Video [.mp4]" at bounding box center [514, 570] width 71 height 16
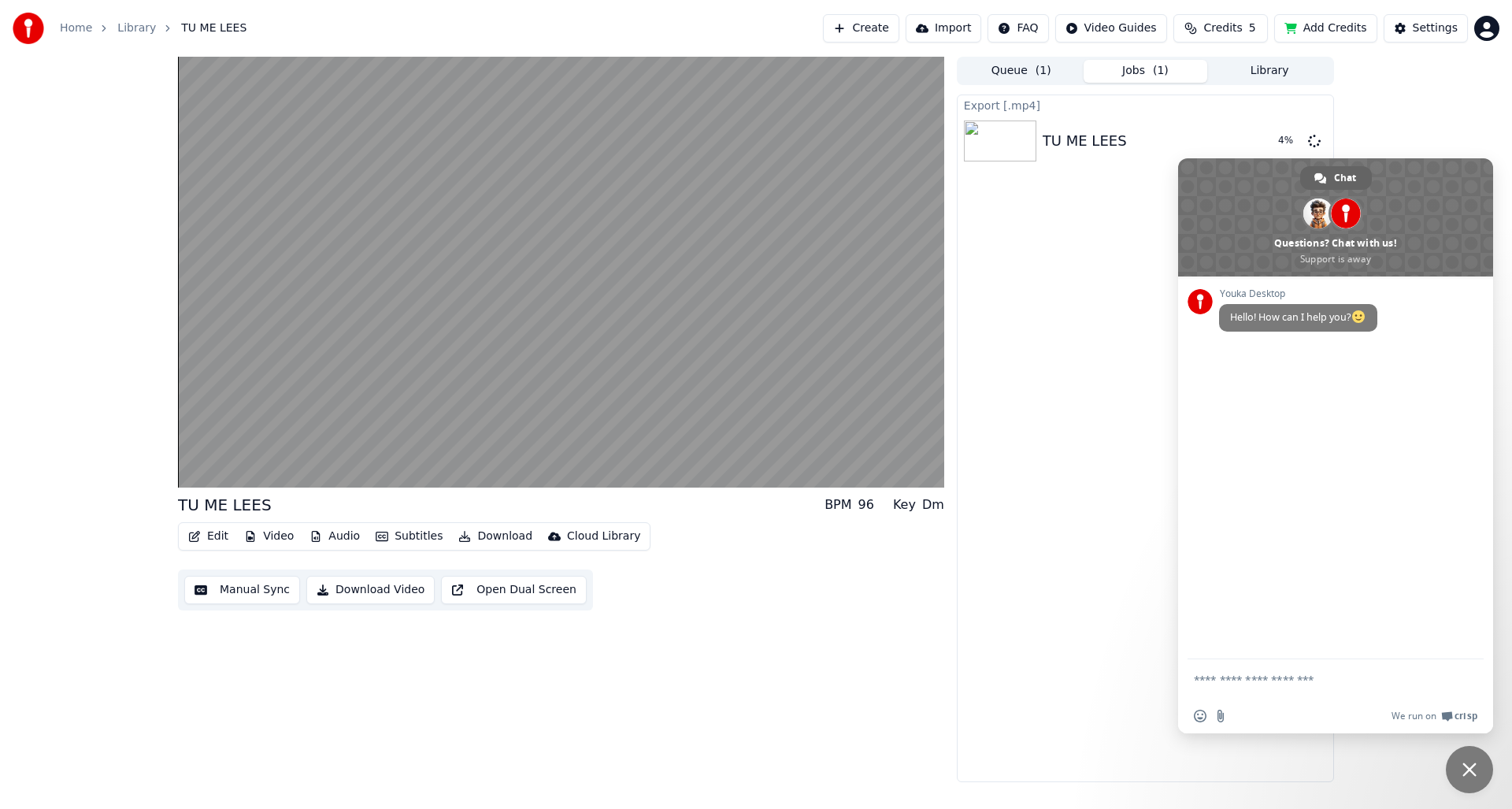
click at [1061, 694] on div "Export [.mp4] TU ME LEES 4 %" at bounding box center [1145, 438] width 377 height 688
click at [953, 30] on button "Import" at bounding box center [943, 29] width 75 height 29
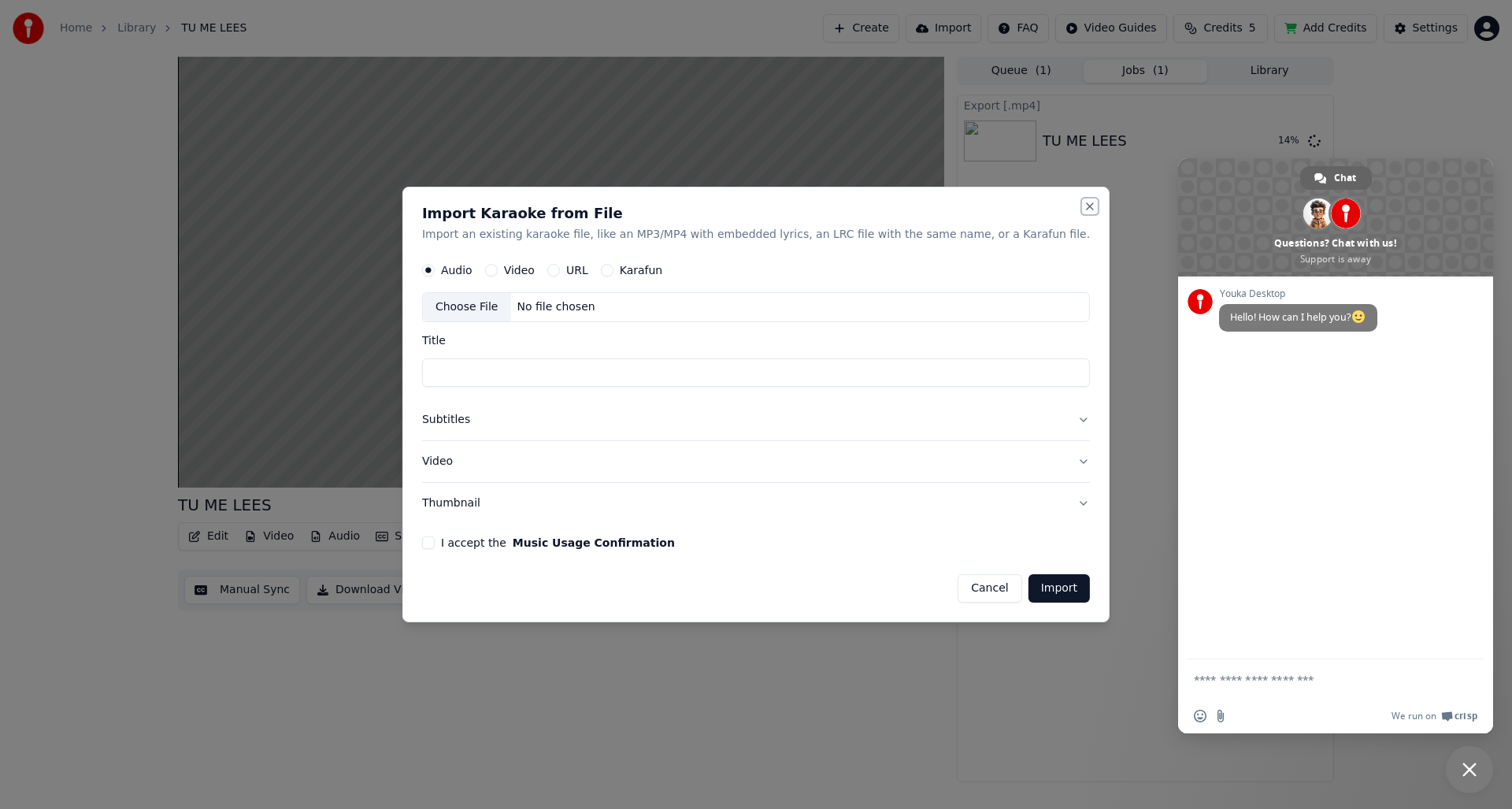
click at [1084, 206] on button "Close" at bounding box center [1090, 206] width 12 height 12
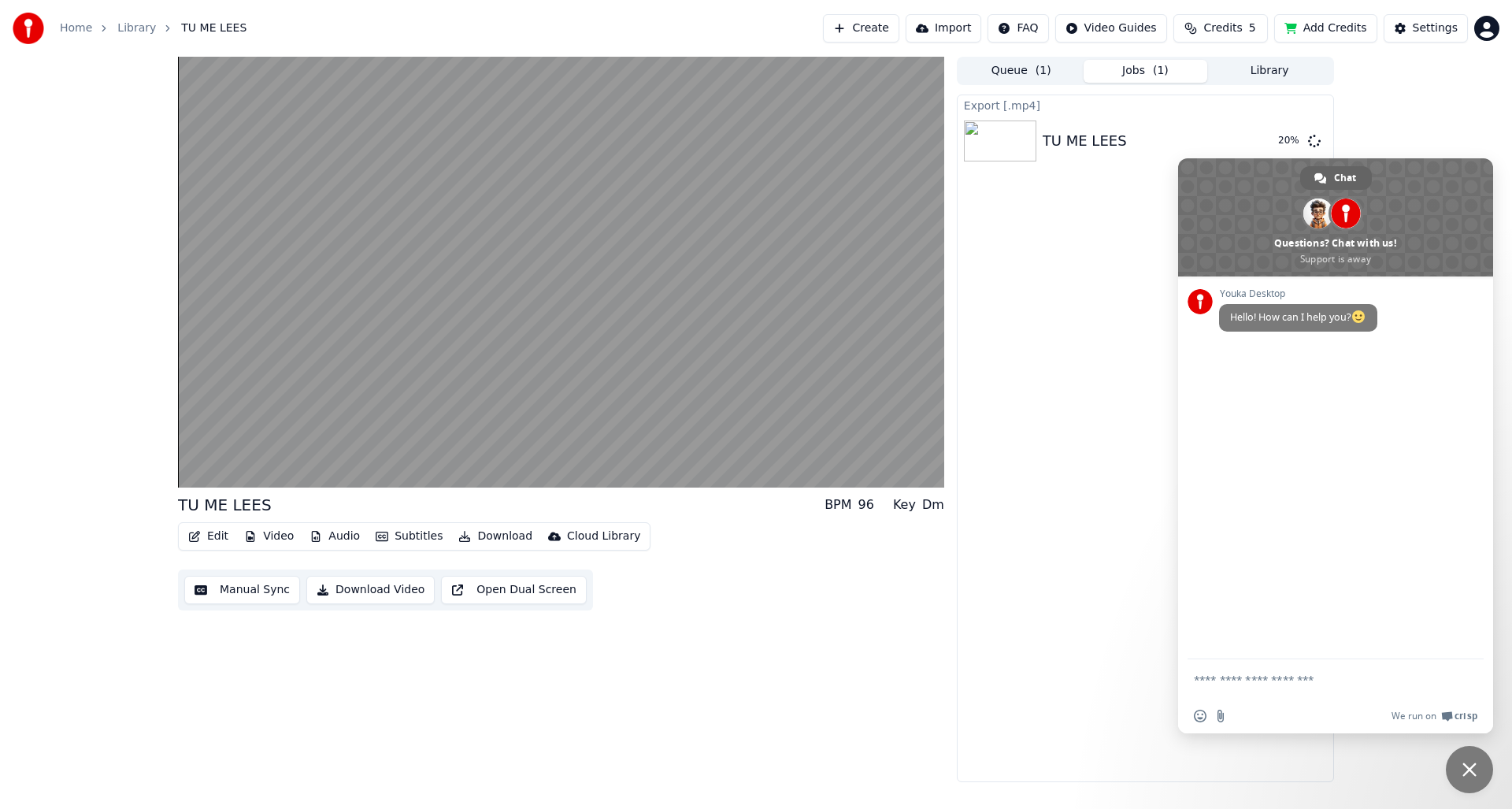
click at [525, 589] on button "Open Dual Screen" at bounding box center [514, 590] width 146 height 29
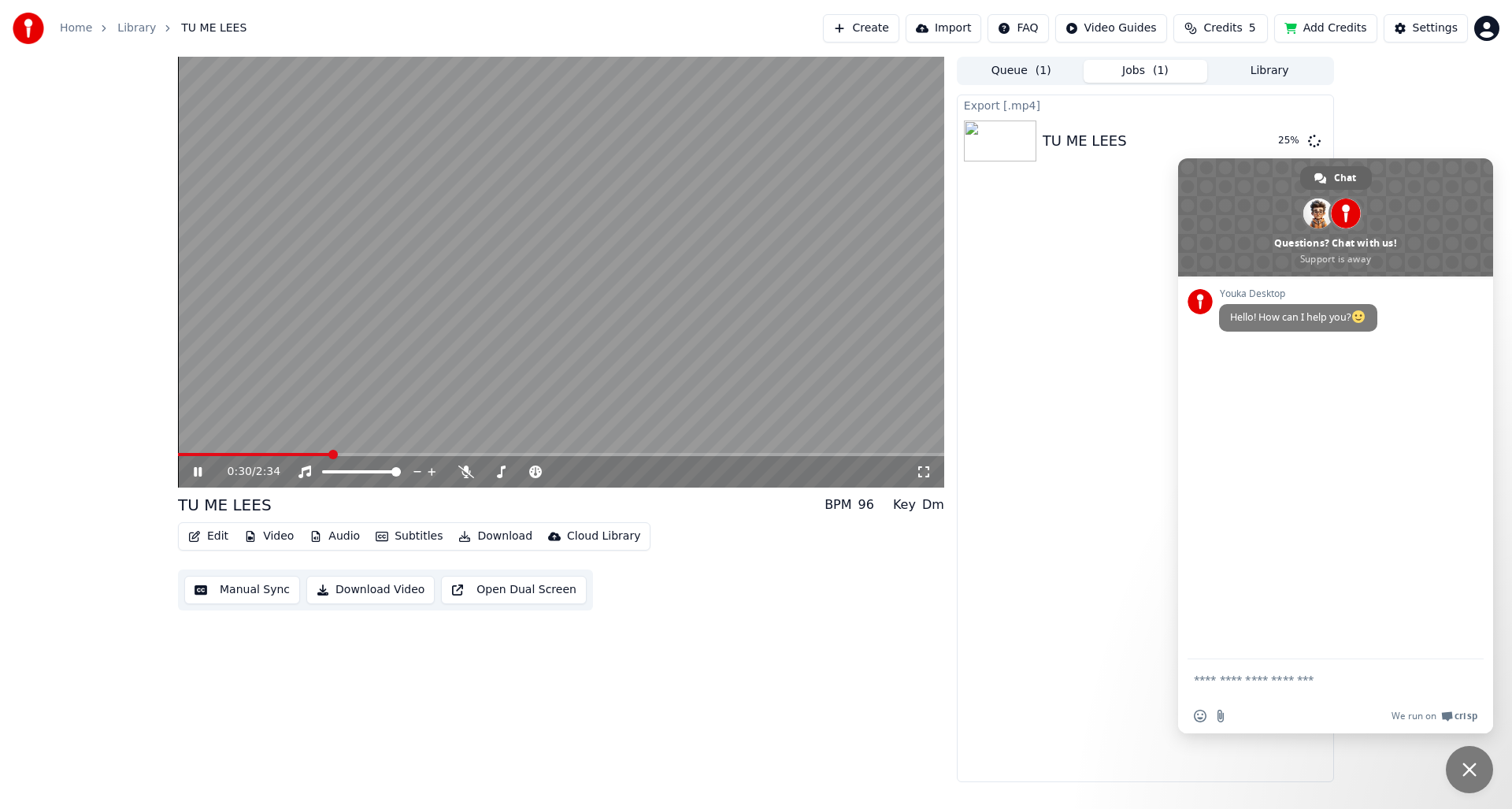
drag, startPoint x: 1047, startPoint y: 590, endPoint x: 1061, endPoint y: 579, distance: 17.8
click at [1047, 590] on div "Export [.mp4] TU ME LEES 25 %" at bounding box center [1145, 438] width 377 height 688
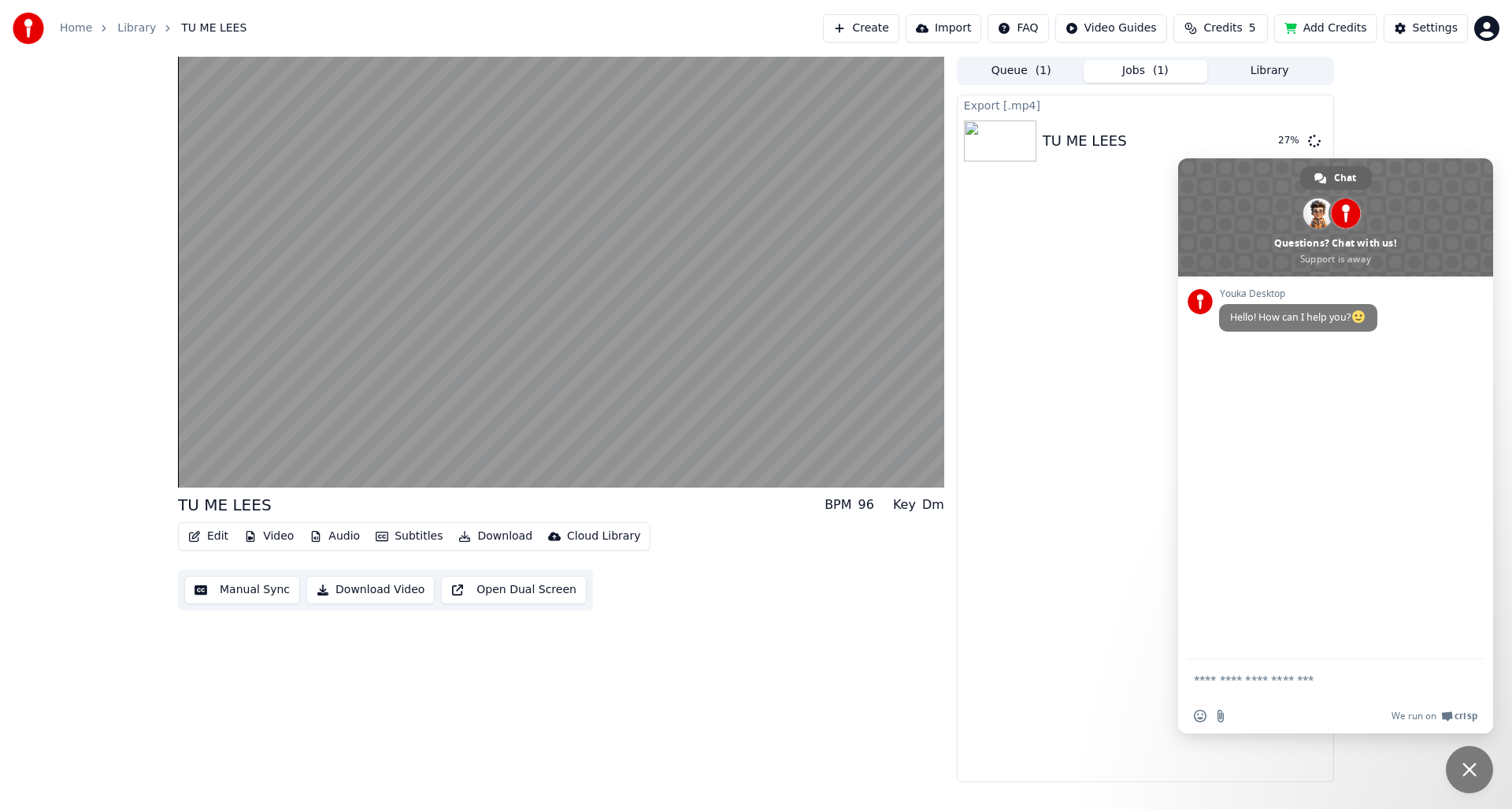
click at [1236, 190] on span at bounding box center [1336, 217] width 315 height 118
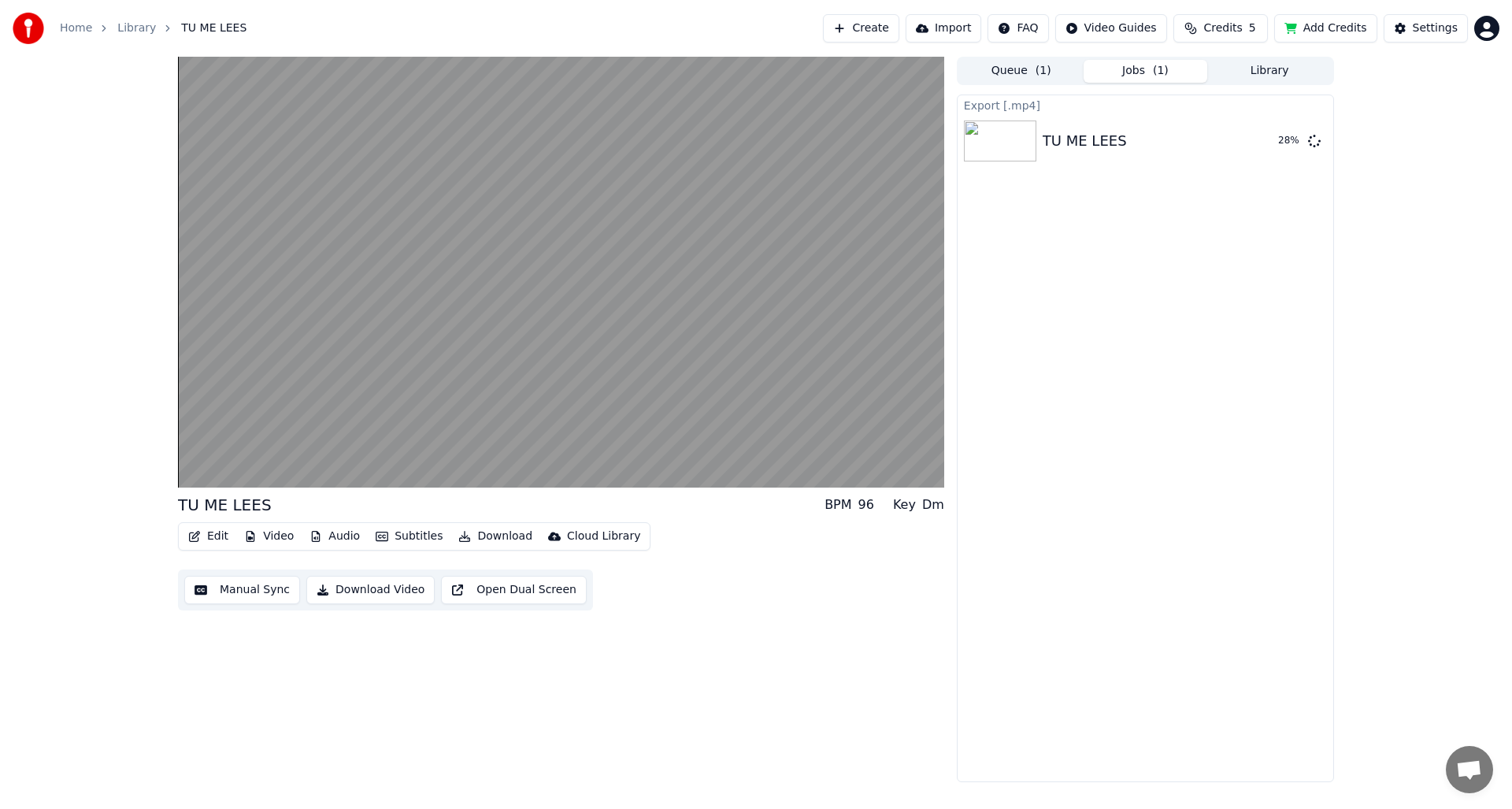
click at [1158, 354] on div "Export [.mp4] TU ME LEES 28 %" at bounding box center [1145, 438] width 377 height 688
click at [1272, 71] on button "Library" at bounding box center [1269, 71] width 125 height 23
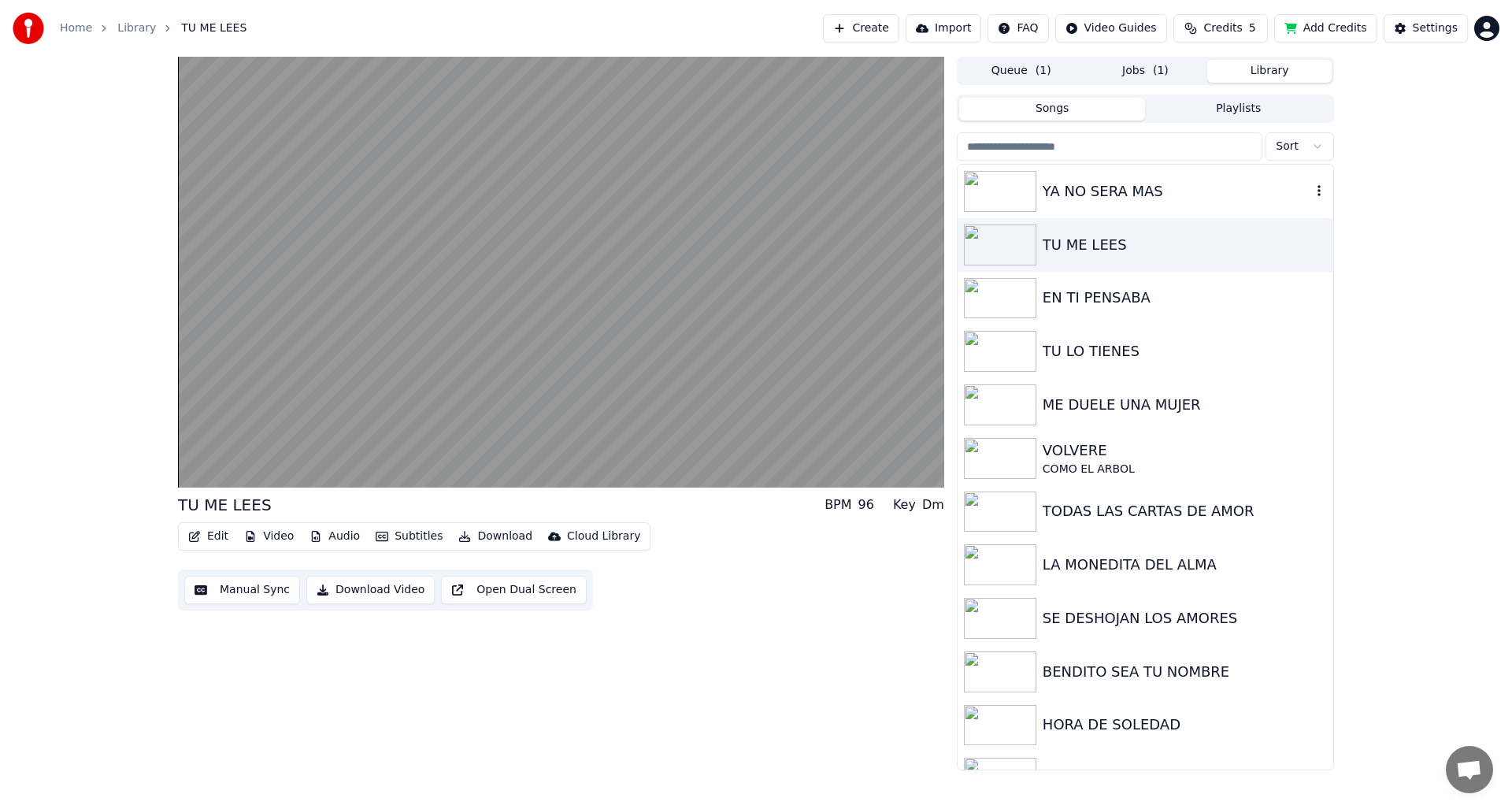
click at [1312, 200] on div "YA NO SERA MAS" at bounding box center [1145, 192] width 375 height 53
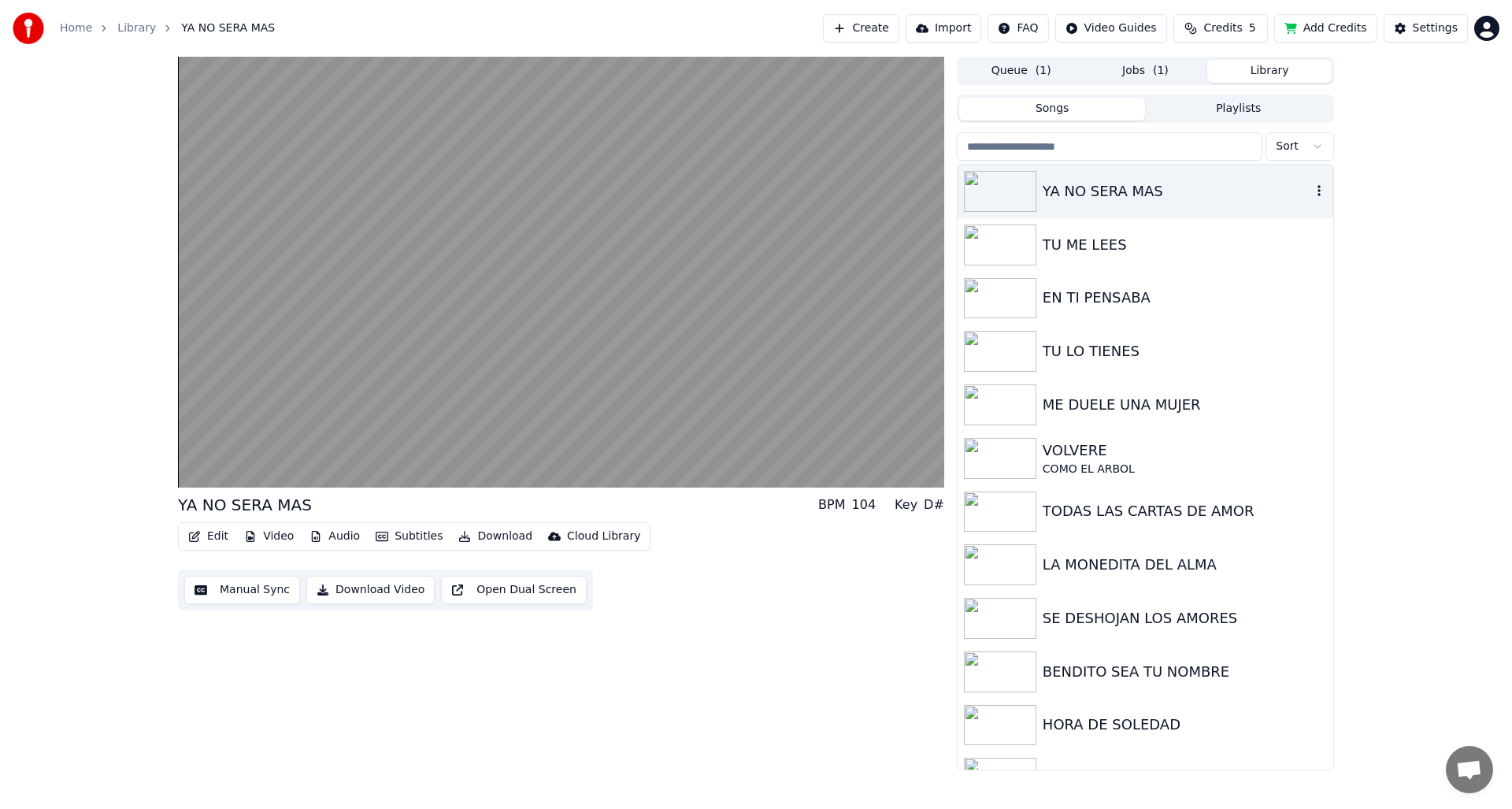
click at [1312, 193] on icon "button" at bounding box center [1320, 190] width 16 height 12
click at [1330, 272] on div "Open Directory" at bounding box center [1310, 271] width 121 height 25
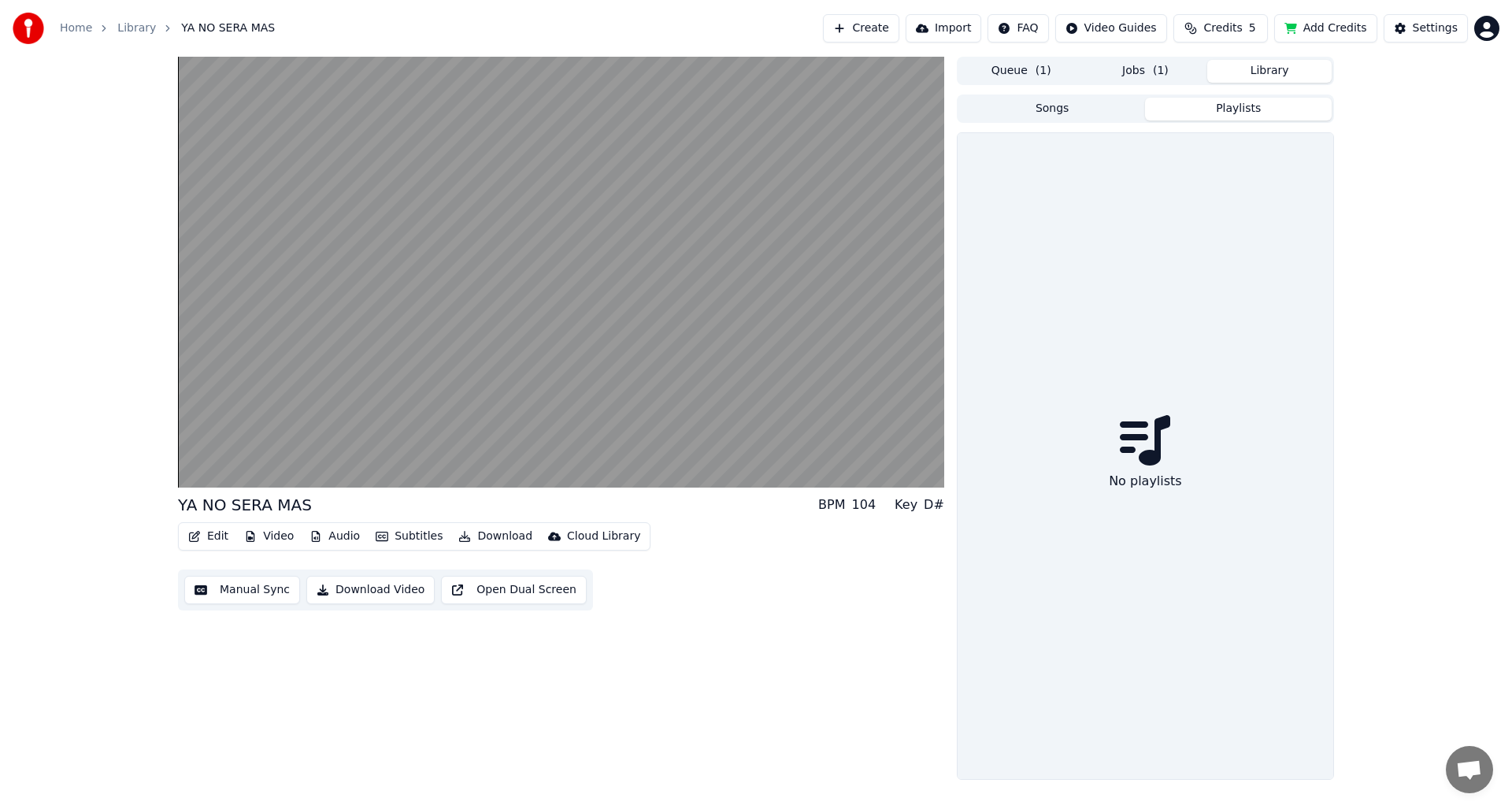
click at [1203, 102] on button "Playlists" at bounding box center [1239, 110] width 187 height 23
click at [1070, 114] on button "Songs" at bounding box center [1053, 110] width 187 height 23
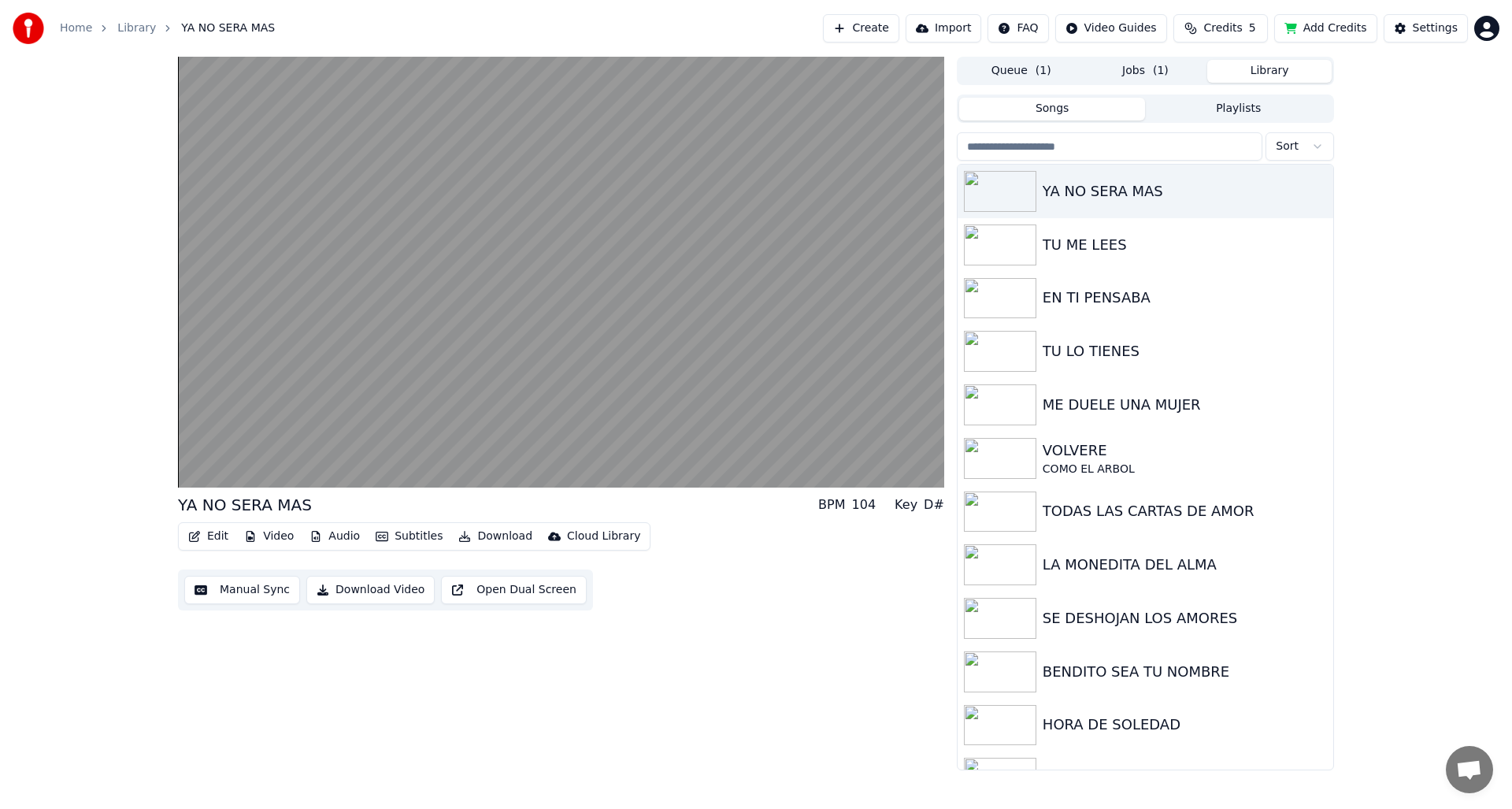
click at [1139, 71] on button "Jobs ( 1 )" at bounding box center [1146, 71] width 125 height 23
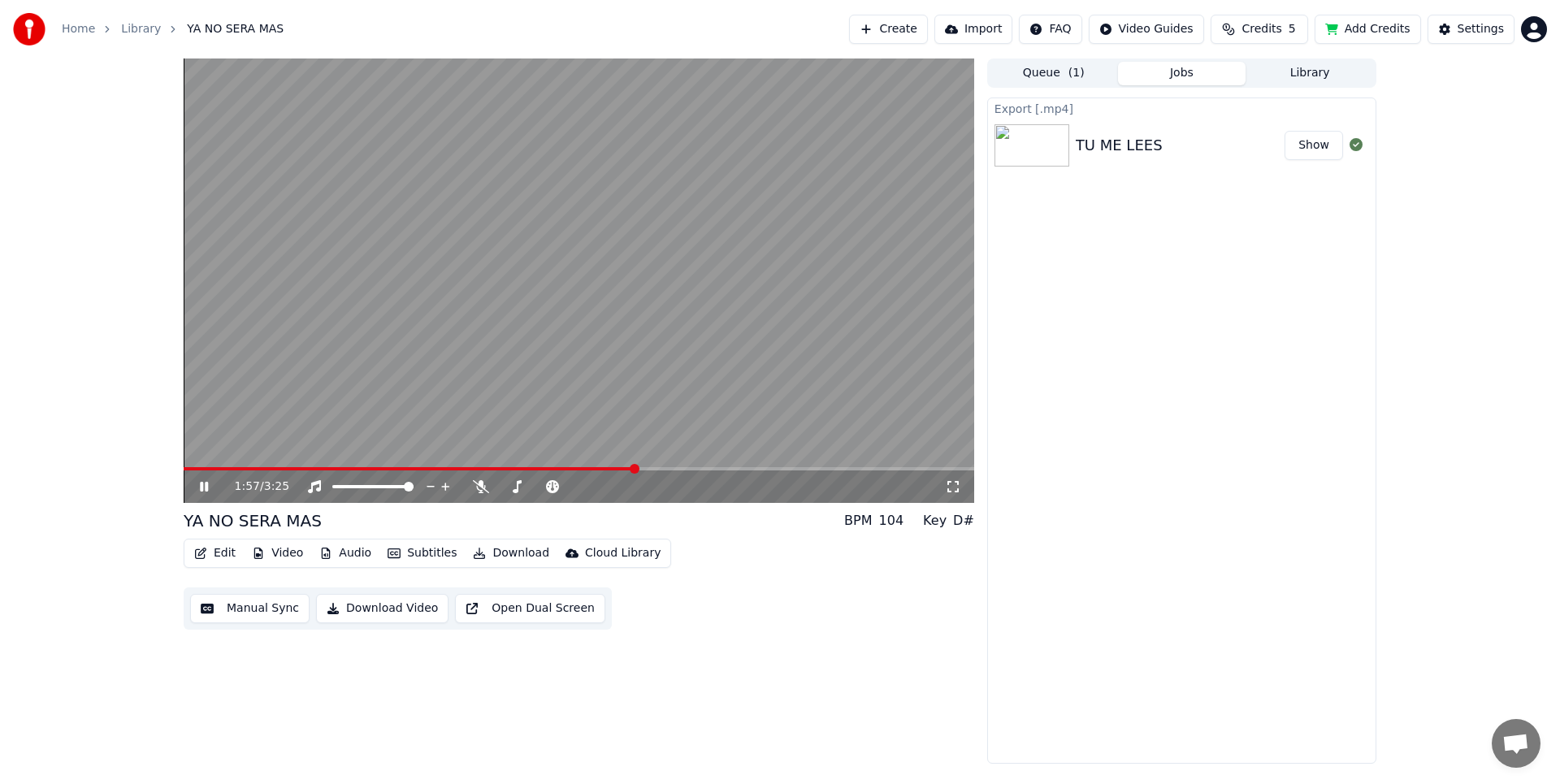
click at [1057, 144] on img at bounding box center [1032, 144] width 75 height 42
click at [1157, 151] on div "TU ME LEES" at bounding box center [1181, 144] width 208 height 23
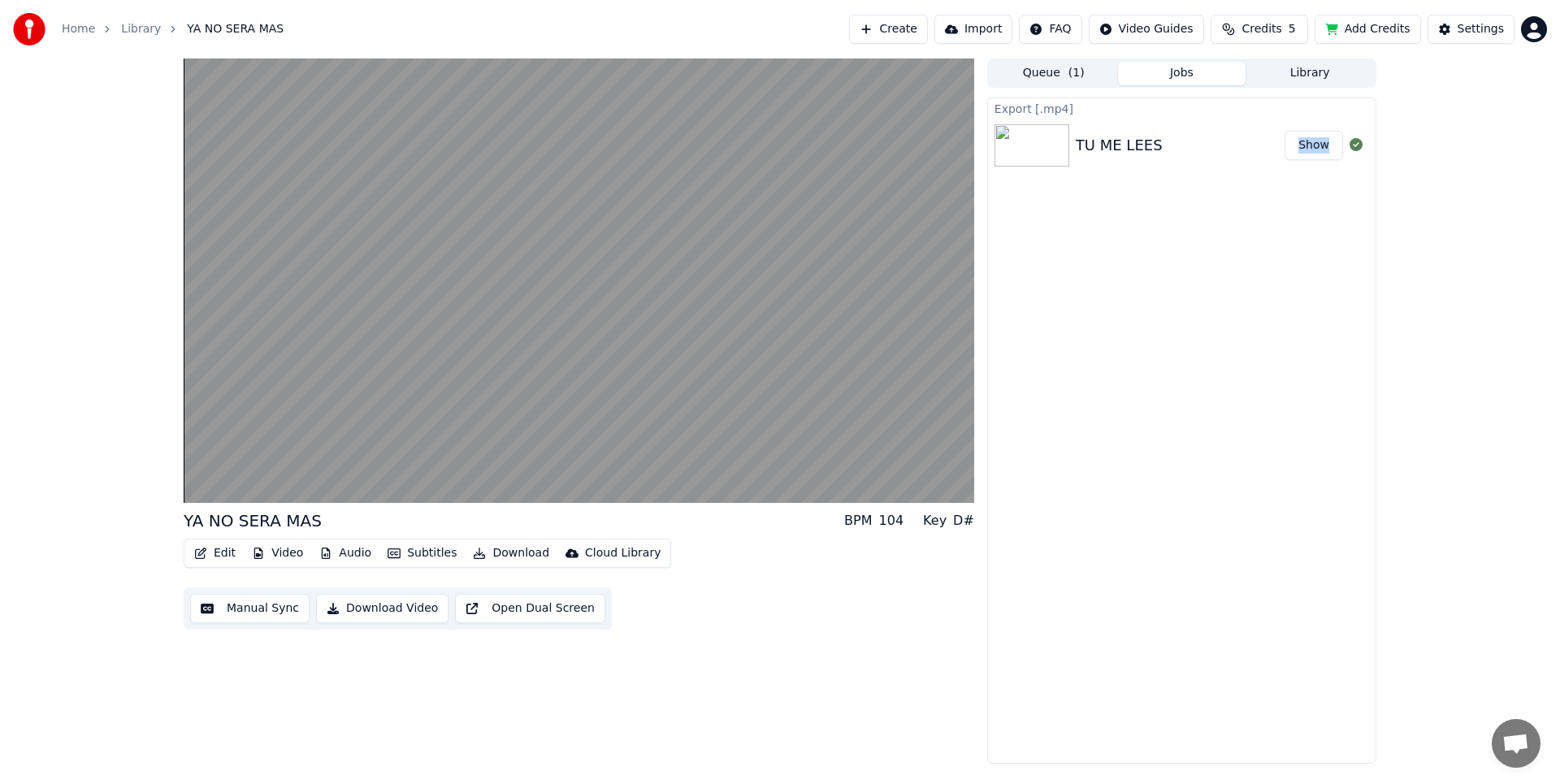
click at [1157, 151] on div "TU ME LEES" at bounding box center [1181, 144] width 208 height 23
click at [1295, 75] on button "Library" at bounding box center [1309, 74] width 129 height 24
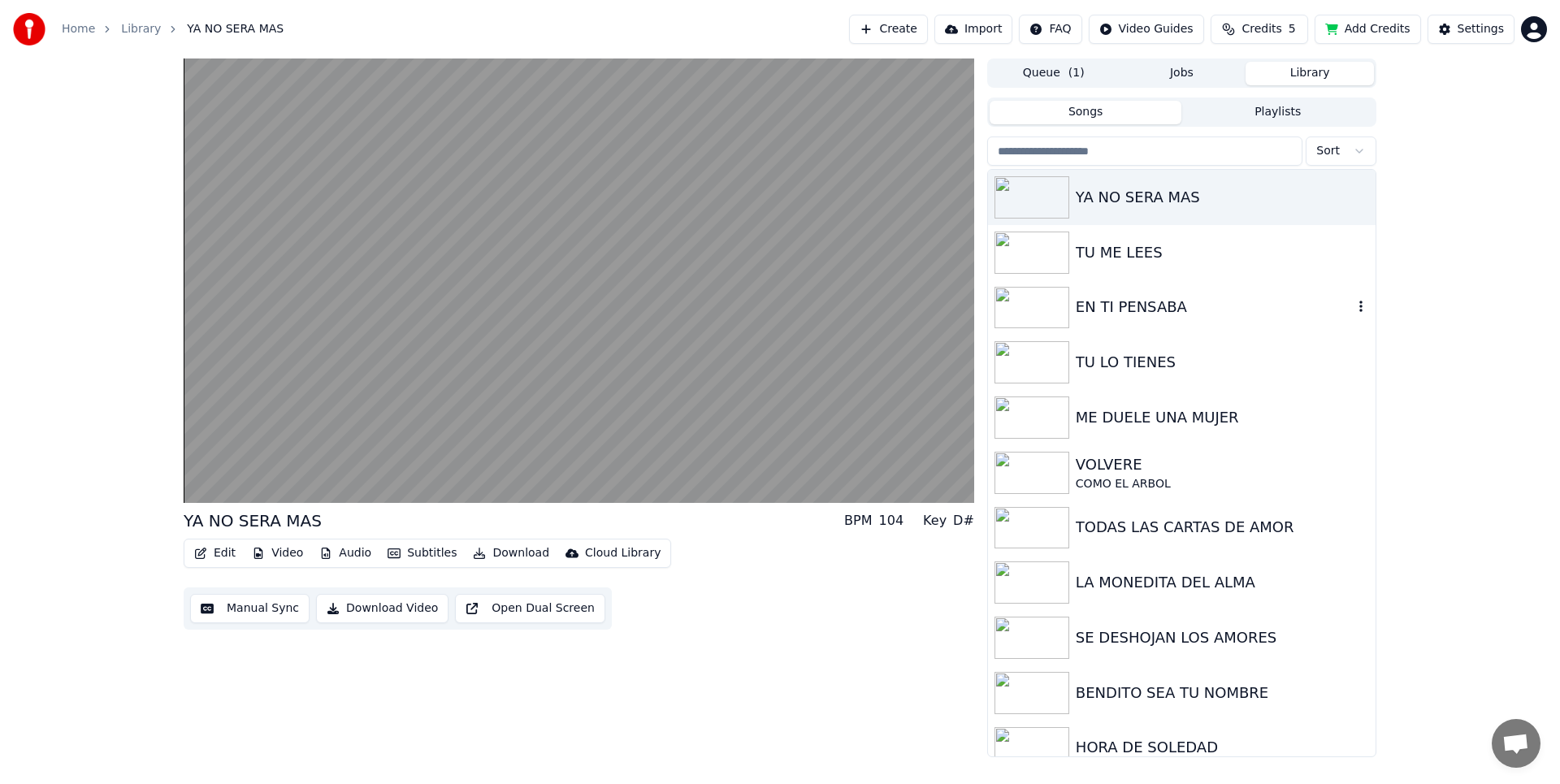
click at [1124, 308] on div "EN TI PENSABA" at bounding box center [1215, 307] width 277 height 23
